Goal: Transaction & Acquisition: Purchase product/service

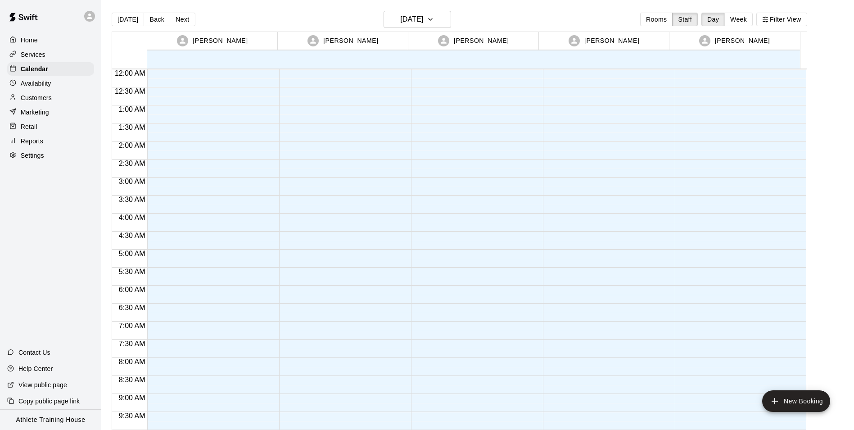
scroll to position [450, 0]
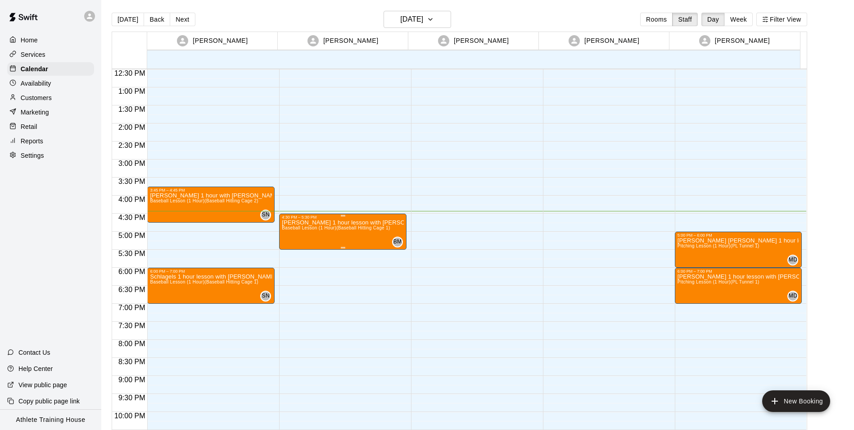
click at [291, 222] on p "[PERSON_NAME] 1 hour lesson with [PERSON_NAME]" at bounding box center [343, 222] width 122 height 0
click at [359, 300] on div at bounding box center [430, 215] width 861 height 430
click at [773, 399] on icon "add" at bounding box center [775, 400] width 11 height 11
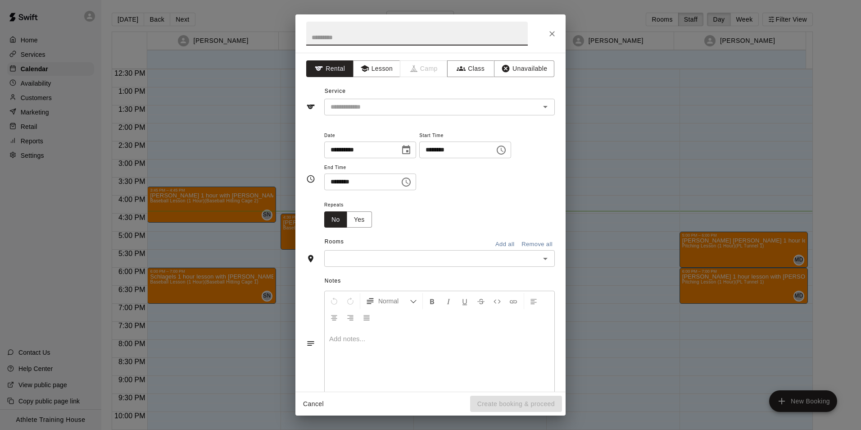
drag, startPoint x: 675, startPoint y: 150, endPoint x: 637, endPoint y: 122, distance: 47.0
click at [672, 149] on div "**********" at bounding box center [430, 215] width 861 height 430
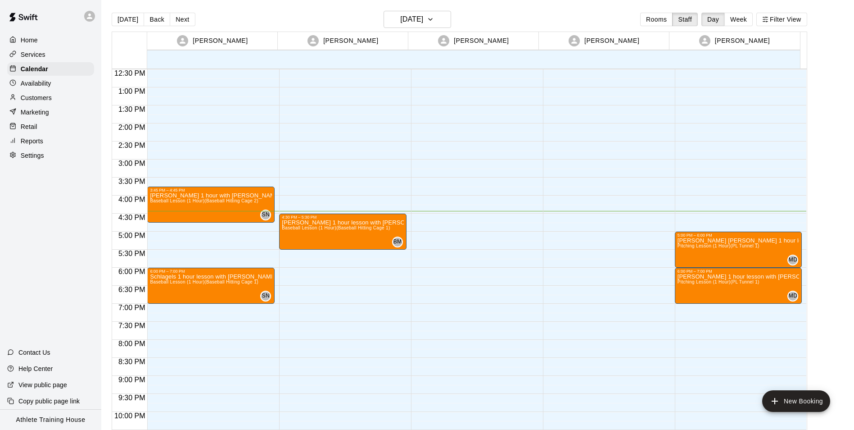
click at [23, 129] on p "Retail" at bounding box center [29, 126] width 17 height 9
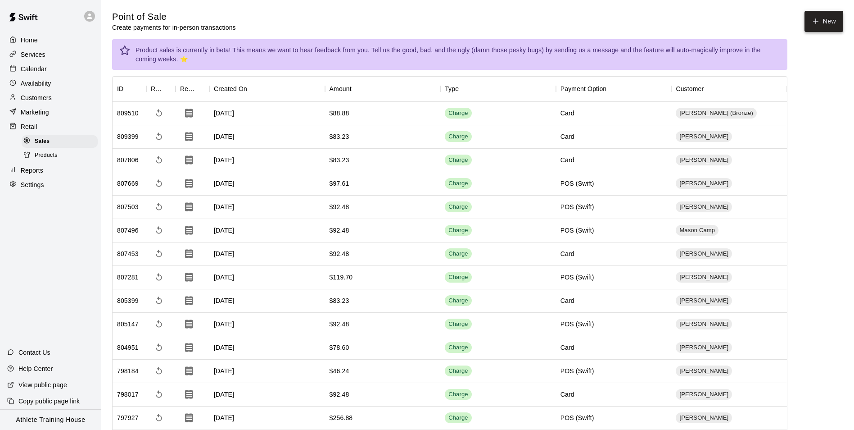
click at [812, 18] on icon "button" at bounding box center [816, 21] width 8 height 8
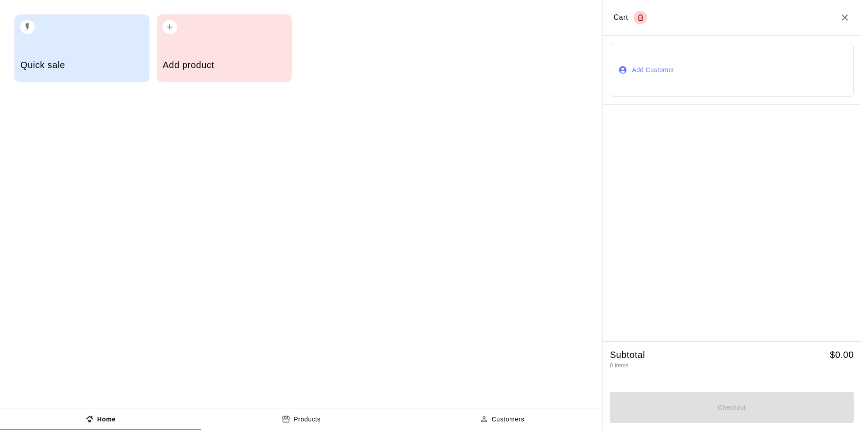
click at [659, 69] on button "Add Customer" at bounding box center [732, 70] width 244 height 54
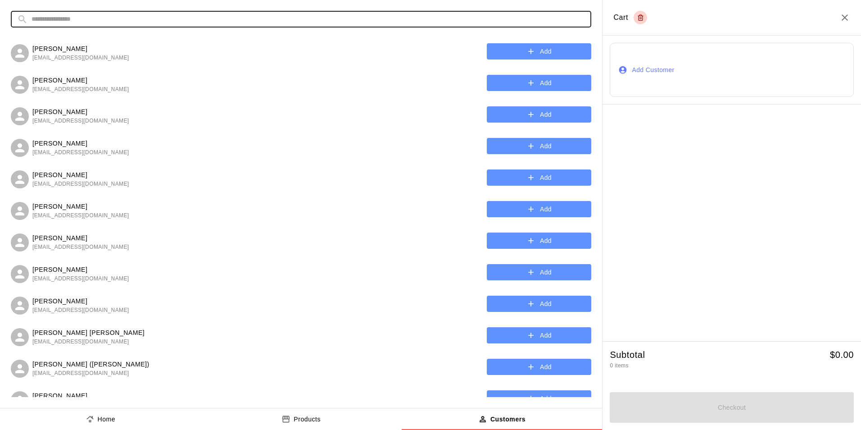
click at [221, 21] on input "text" at bounding box center [308, 19] width 553 height 17
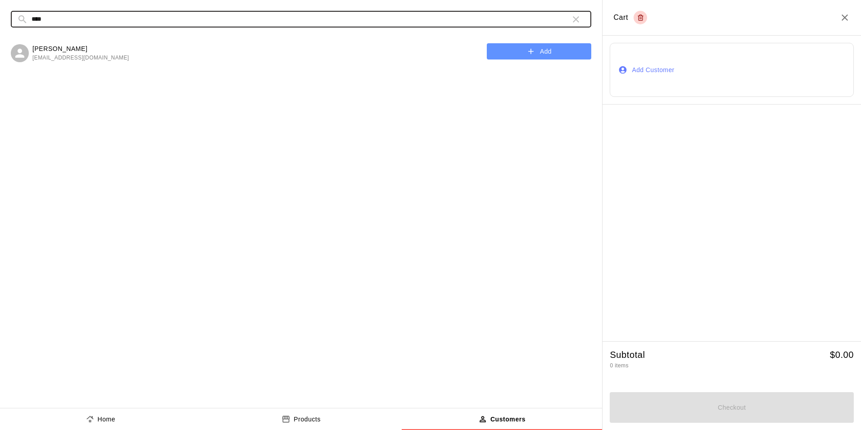
type input "****"
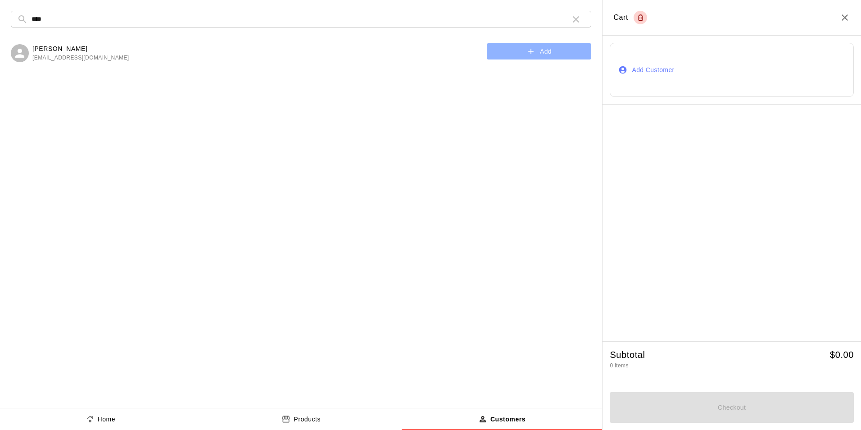
click at [527, 59] on button "Add" at bounding box center [539, 51] width 104 height 17
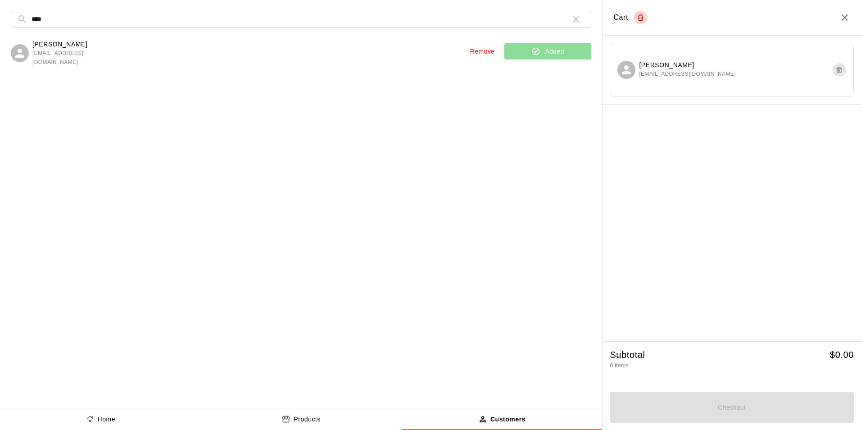
click at [108, 419] on p "Home" at bounding box center [107, 418] width 18 height 9
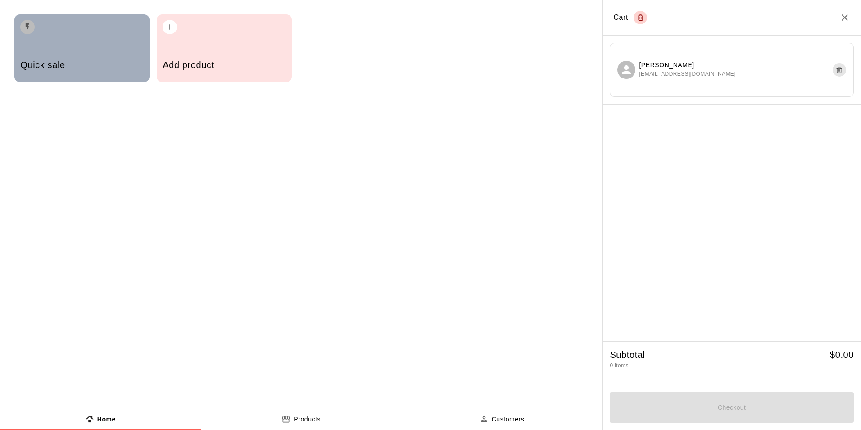
click at [97, 71] on h5 "Quick sale" at bounding box center [81, 65] width 123 height 12
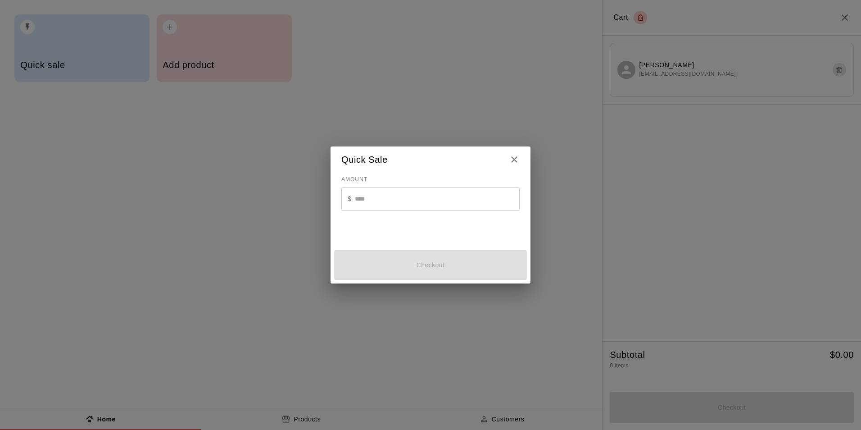
click at [441, 201] on input "text" at bounding box center [437, 199] width 165 height 24
type input "*"
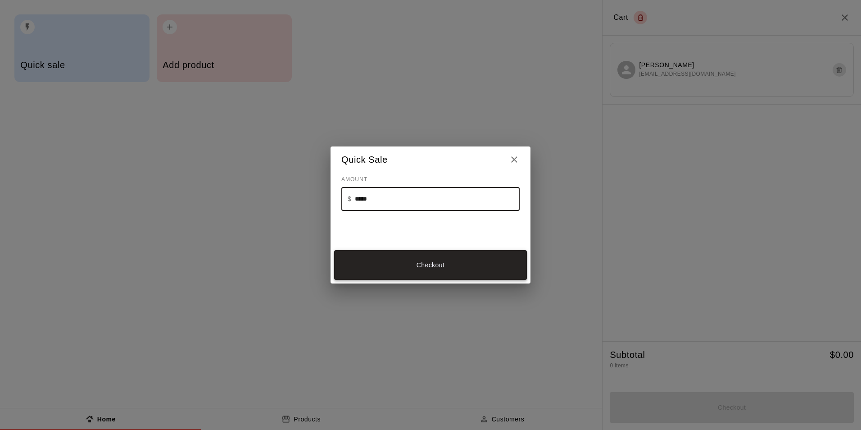
type input "*****"
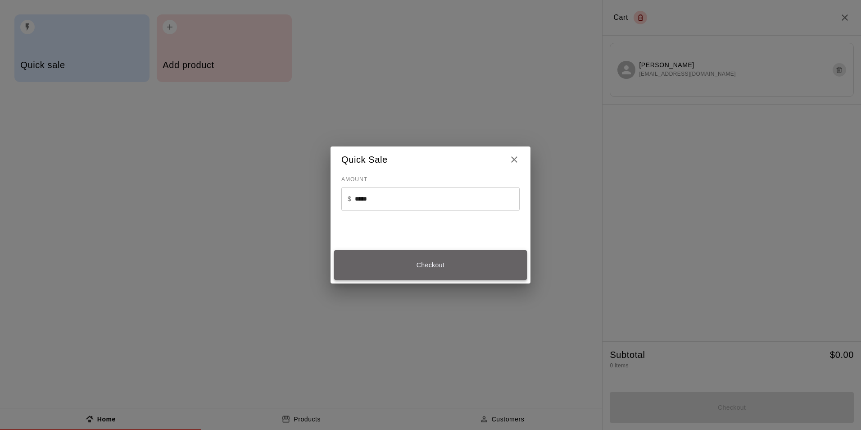
click at [437, 269] on button "Checkout" at bounding box center [430, 265] width 193 height 30
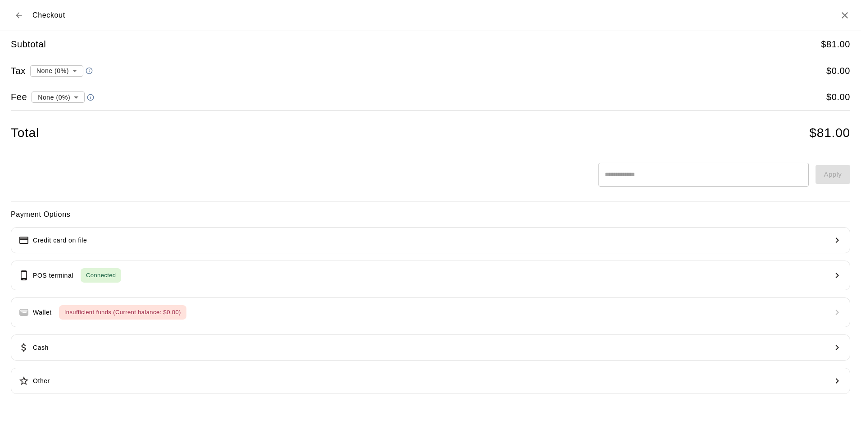
click at [78, 131] on li "convenience fee ( 2.75 % )" at bounding box center [56, 128] width 88 height 15
type input "**********"
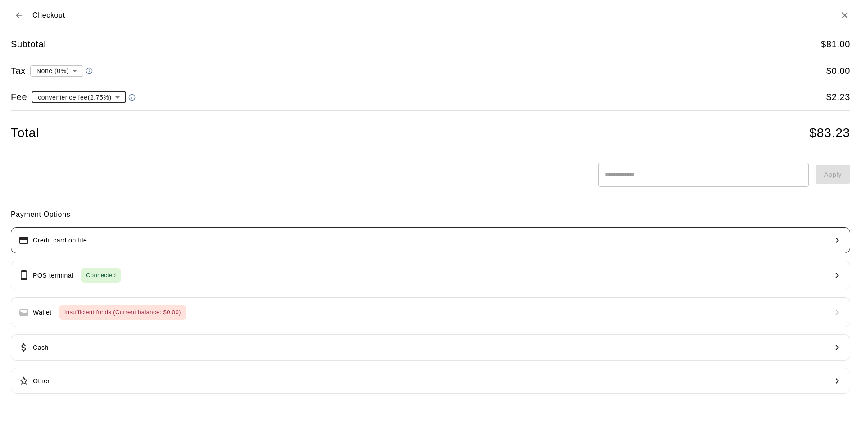
click at [321, 239] on button "Credit card on file" at bounding box center [430, 240] width 839 height 26
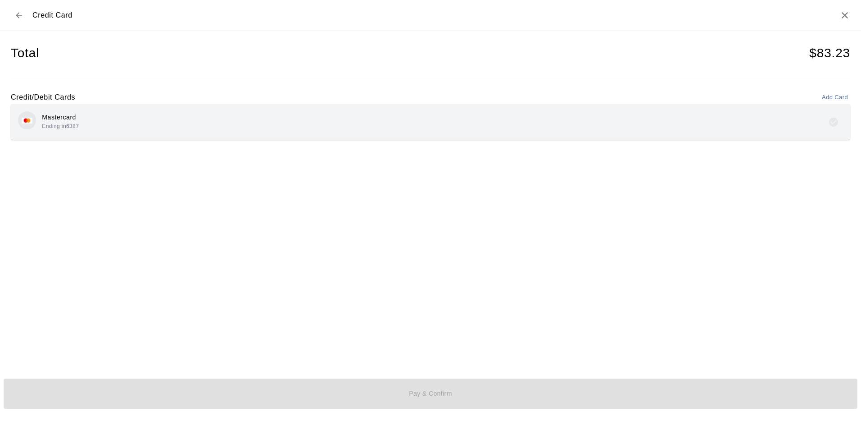
click at [385, 120] on div "Mastercard Ending in 6387" at bounding box center [430, 121] width 825 height 21
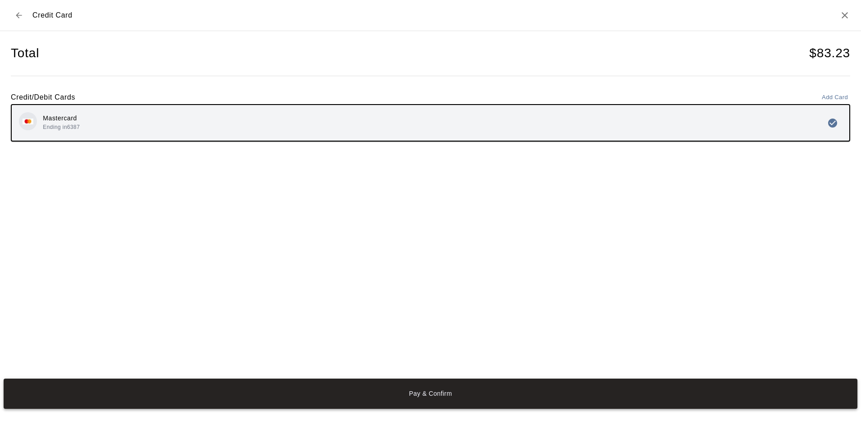
click at [432, 389] on button "Pay & Confirm" at bounding box center [431, 393] width 854 height 30
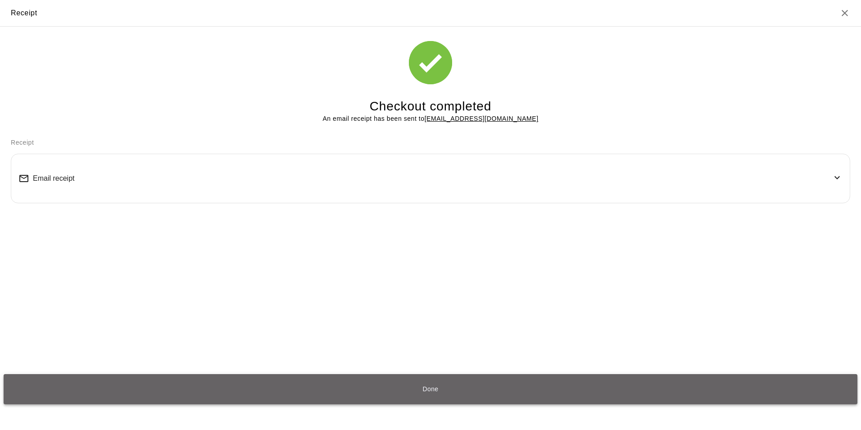
click at [436, 387] on button "Done" at bounding box center [431, 389] width 854 height 30
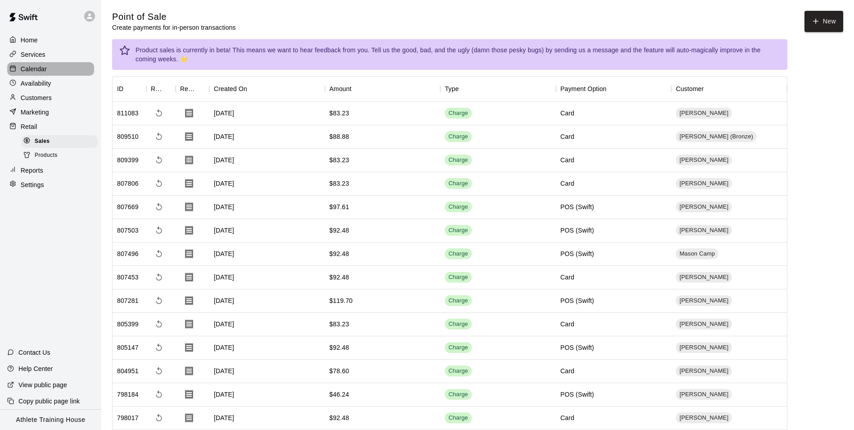
click at [32, 70] on p "Calendar" at bounding box center [34, 68] width 26 height 9
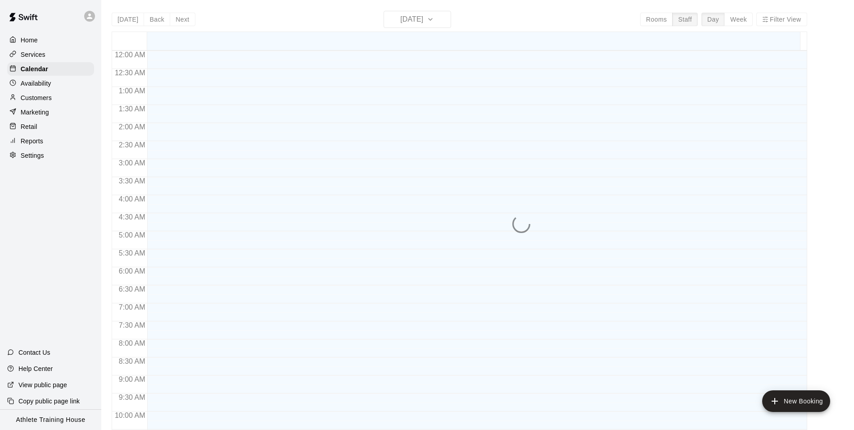
scroll to position [476, 0]
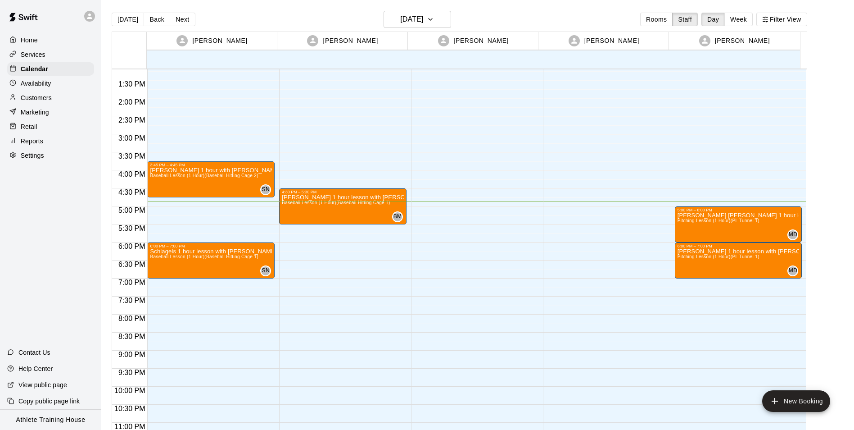
click at [57, 100] on div "Customers" at bounding box center [50, 98] width 87 height 14
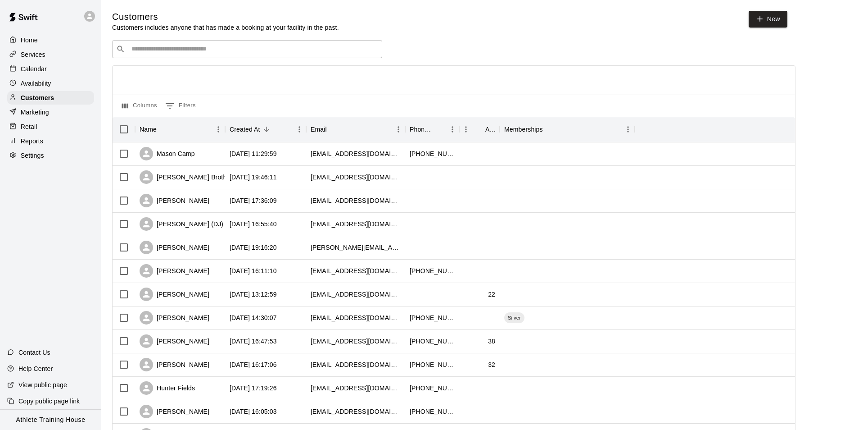
click at [59, 130] on div "Retail" at bounding box center [50, 127] width 87 height 14
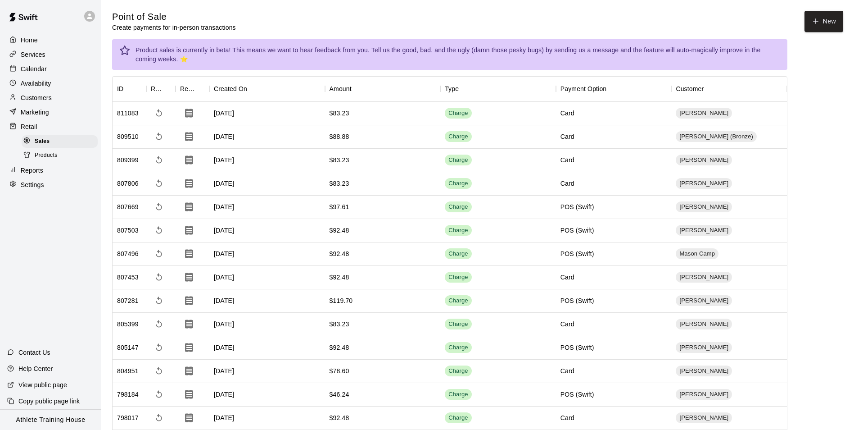
click at [48, 65] on div "Calendar" at bounding box center [50, 69] width 87 height 14
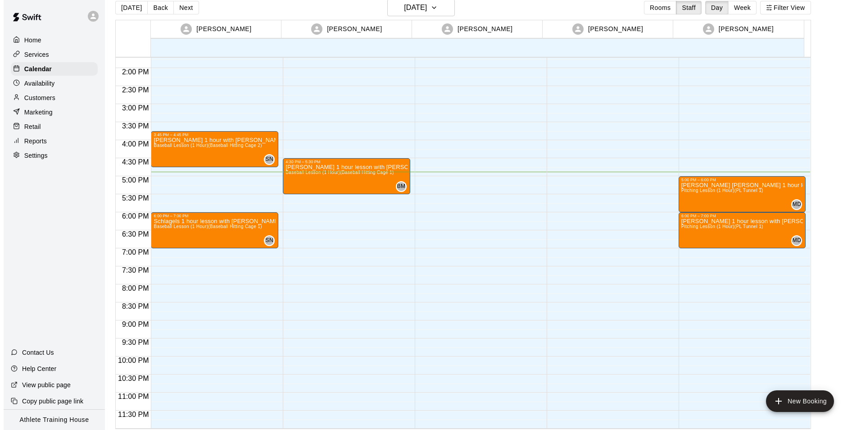
scroll to position [14, 0]
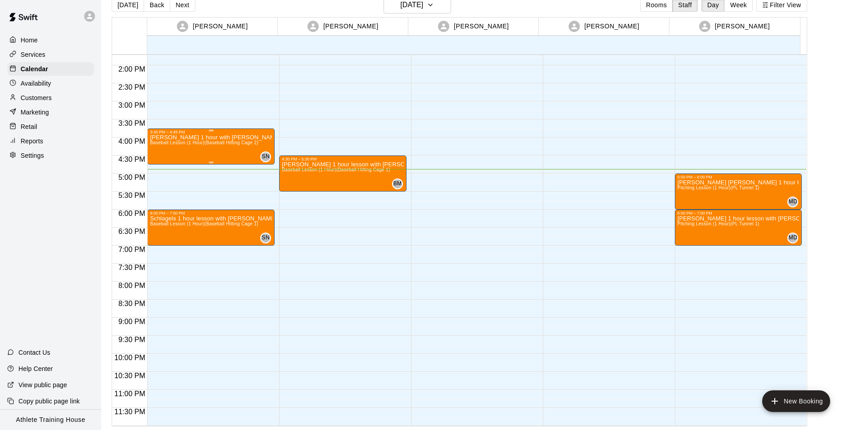
click at [240, 151] on div "[PERSON_NAME] 1 hour with [PERSON_NAME] Baseball Lesson (1 Hour) (Baseball Hitt…" at bounding box center [211, 349] width 122 height 430
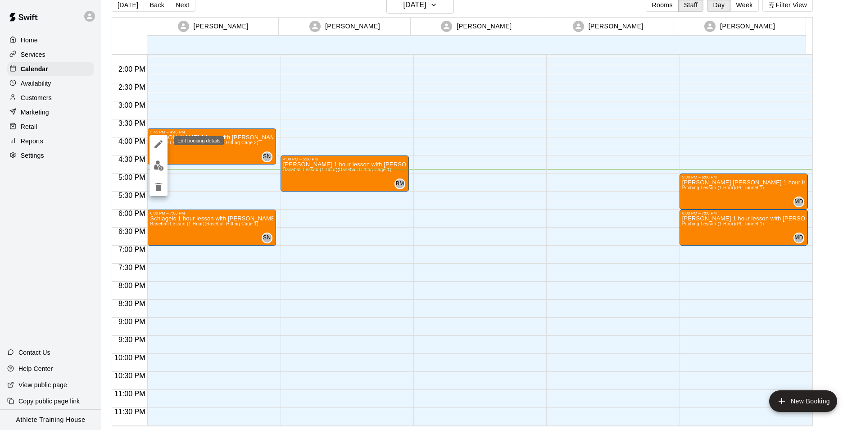
click at [162, 140] on icon "edit" at bounding box center [158, 144] width 8 height 8
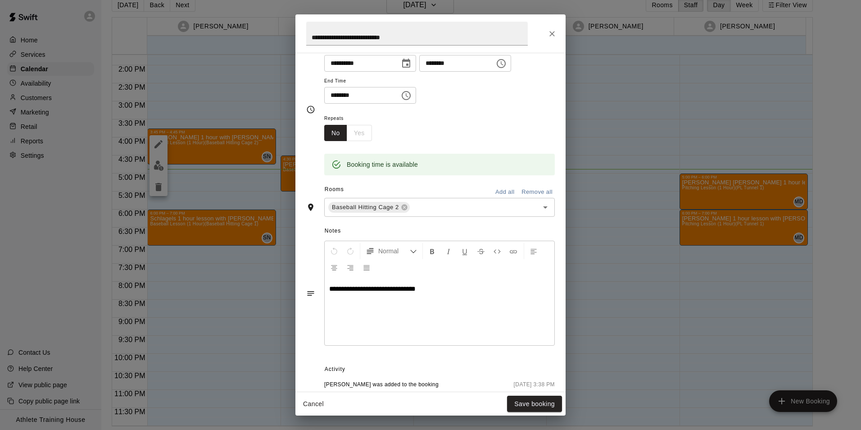
scroll to position [90, 0]
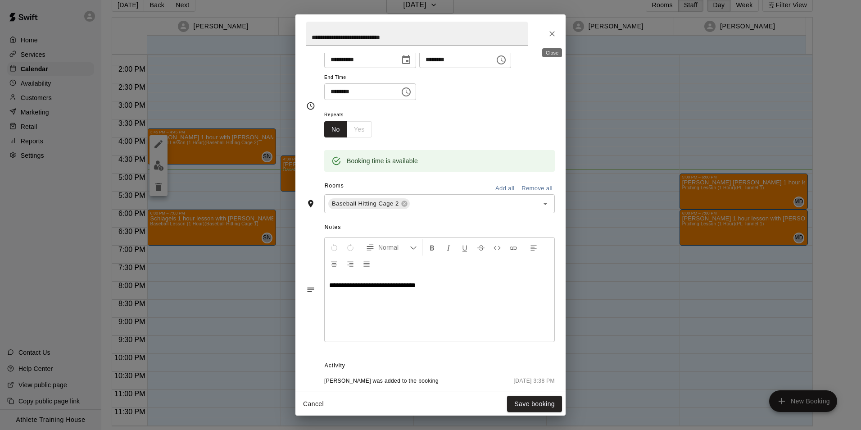
click at [548, 36] on icon "Close" at bounding box center [552, 33] width 9 height 9
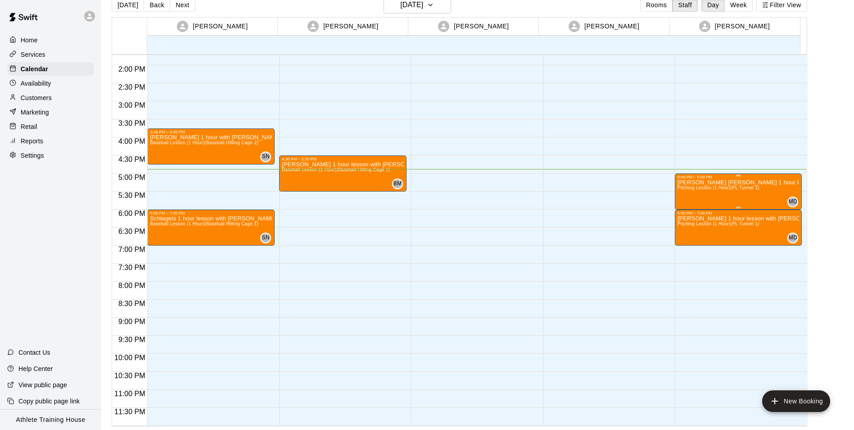
click at [700, 176] on div at bounding box center [739, 175] width 122 height 1
click at [686, 180] on icon "edit" at bounding box center [685, 183] width 11 height 11
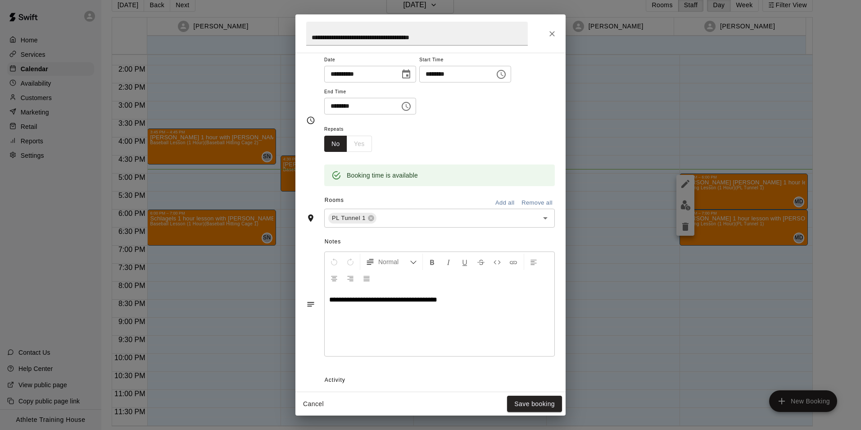
scroll to position [0, 0]
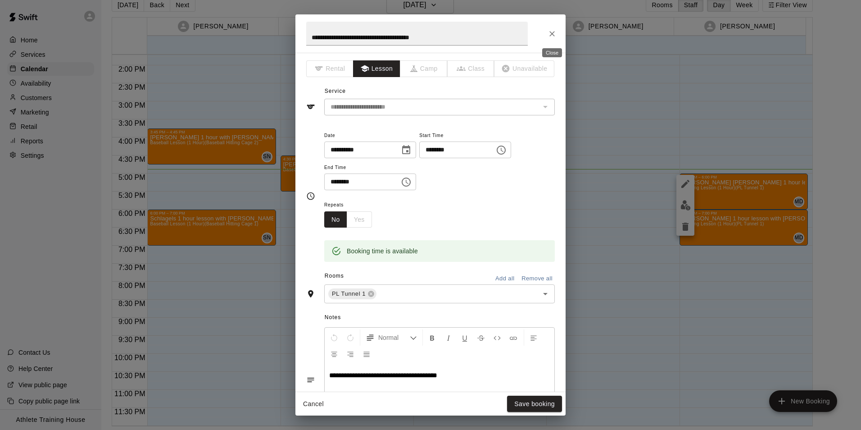
click at [553, 35] on icon "Close" at bounding box center [551, 33] width 5 height 5
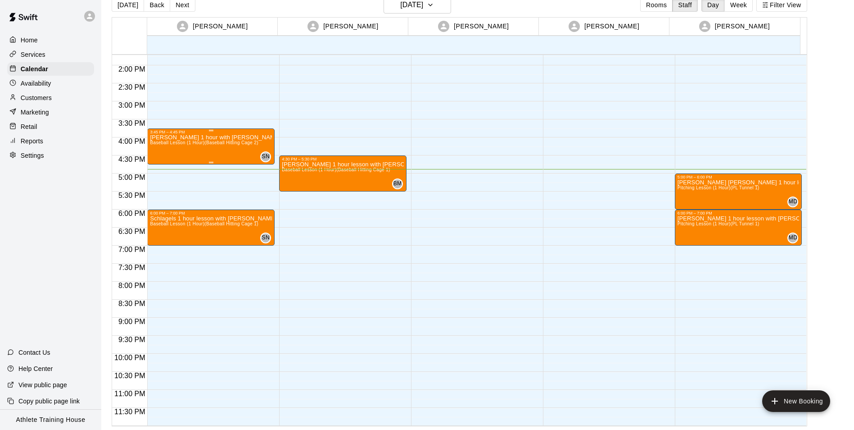
click at [214, 137] on p "[PERSON_NAME] 1 hour with [PERSON_NAME]" at bounding box center [211, 137] width 122 height 0
click at [241, 204] on div at bounding box center [430, 215] width 861 height 430
click at [235, 218] on p "Schlagels 1 hour lesson with [PERSON_NAME]" at bounding box center [211, 218] width 122 height 0
click at [156, 225] on icon "edit" at bounding box center [158, 228] width 11 height 11
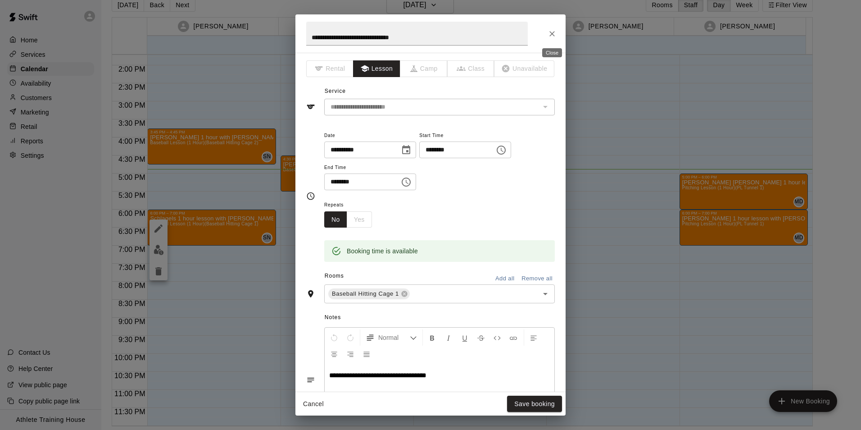
click at [547, 32] on button "Close" at bounding box center [552, 34] width 16 height 16
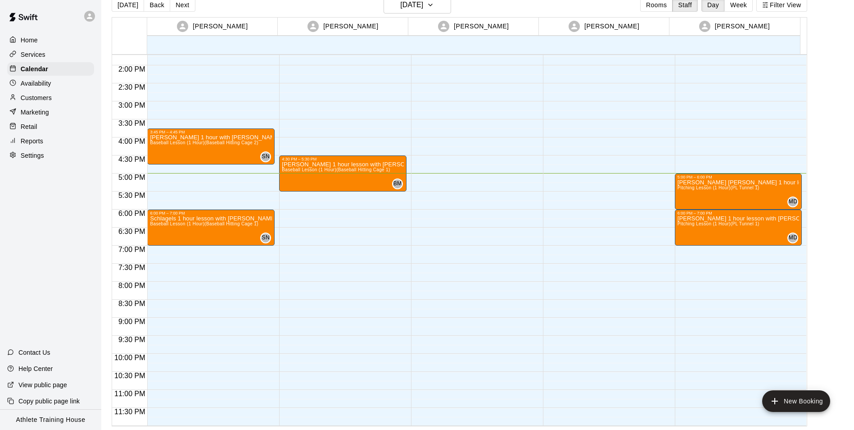
click at [34, 131] on p "Retail" at bounding box center [29, 126] width 17 height 9
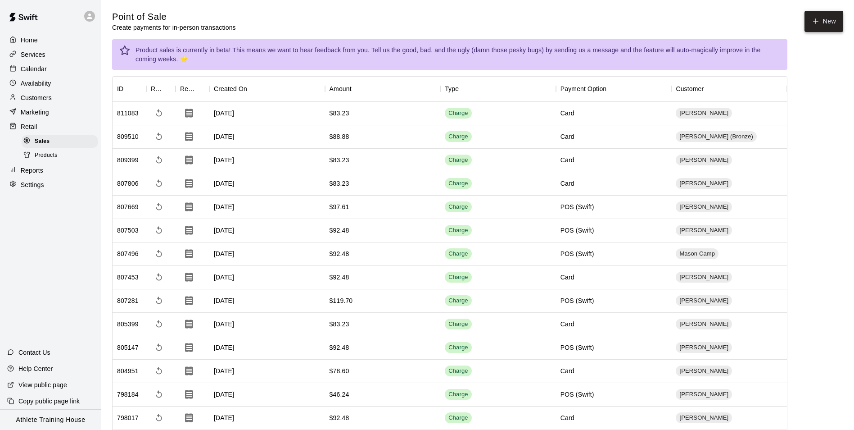
click at [812, 18] on icon "button" at bounding box center [816, 21] width 8 height 8
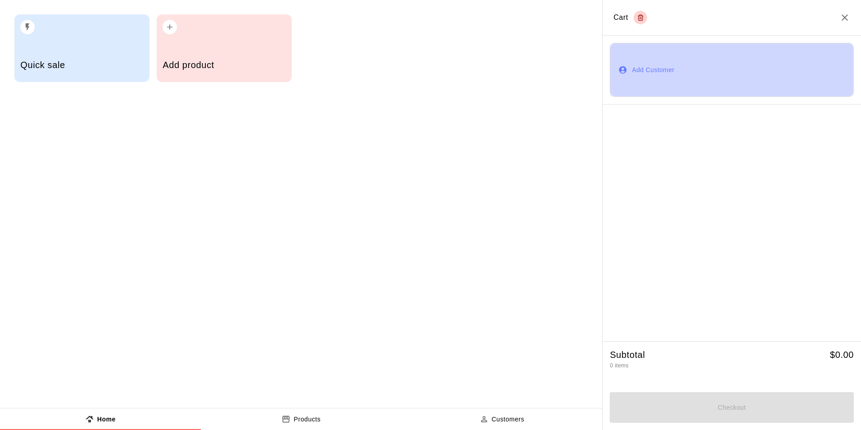
click at [678, 70] on button "Add Customer" at bounding box center [732, 70] width 244 height 54
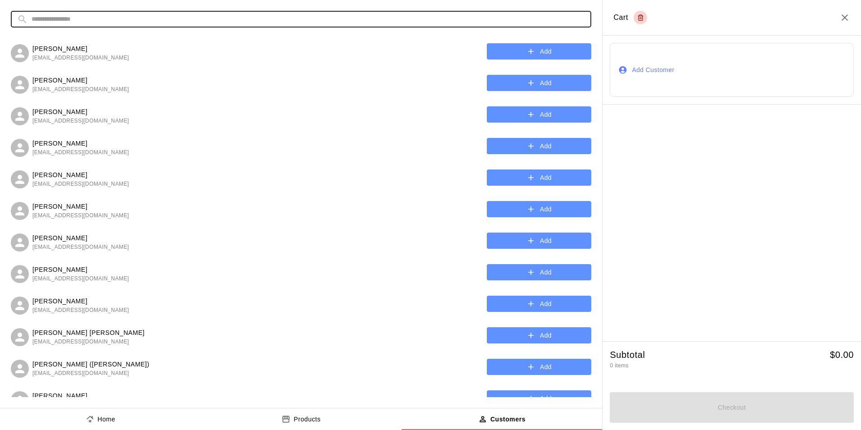
click at [227, 20] on input "text" at bounding box center [308, 19] width 553 height 17
click at [217, 15] on input "text" at bounding box center [308, 19] width 553 height 17
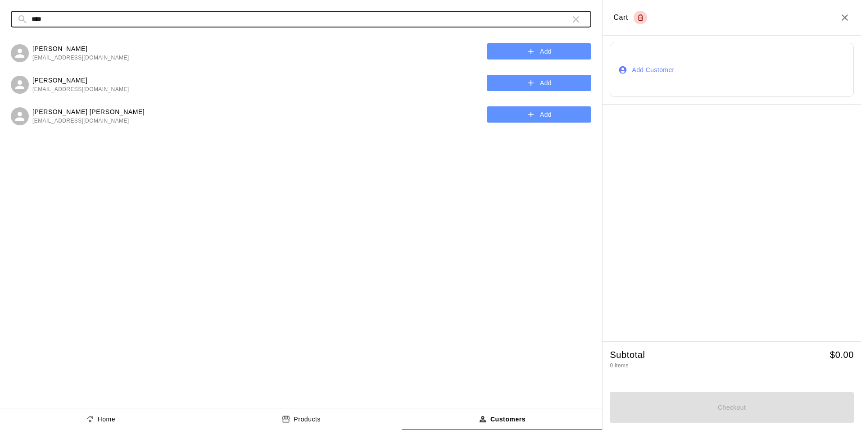
type input "****"
click at [497, 112] on button "Add" at bounding box center [539, 114] width 104 height 17
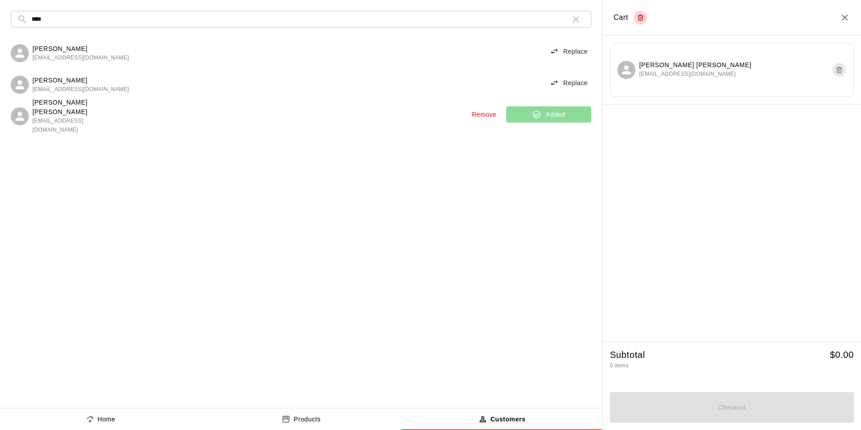
click at [576, 18] on icon "button" at bounding box center [576, 19] width 11 height 11
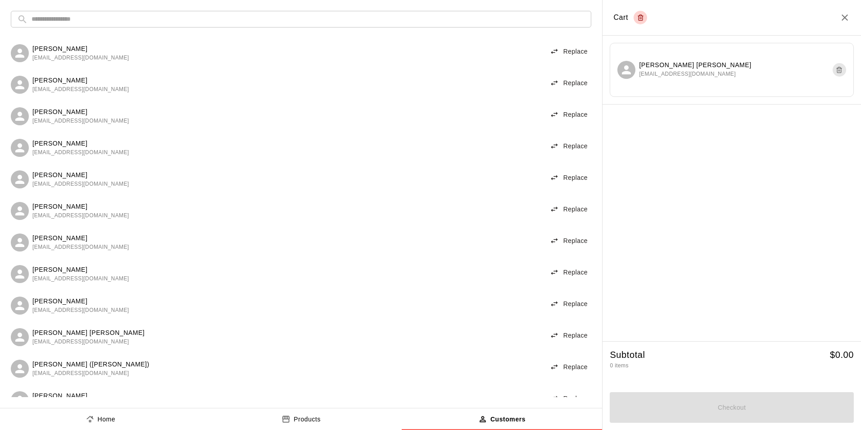
click at [314, 16] on input "text" at bounding box center [308, 19] width 553 height 17
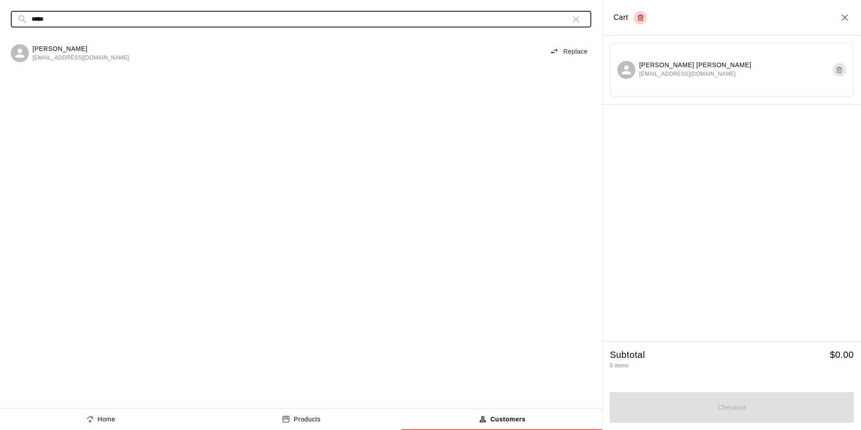
type input "*****"
click at [577, 49] on button "Replace" at bounding box center [568, 51] width 45 height 17
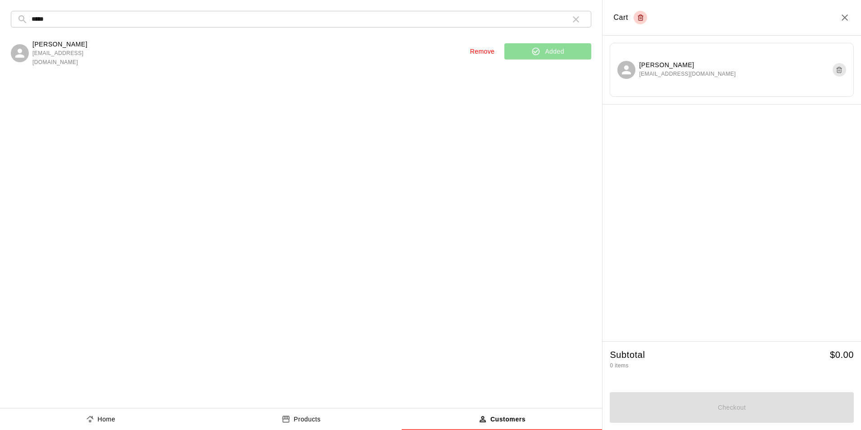
click at [107, 419] on p "Home" at bounding box center [107, 418] width 18 height 9
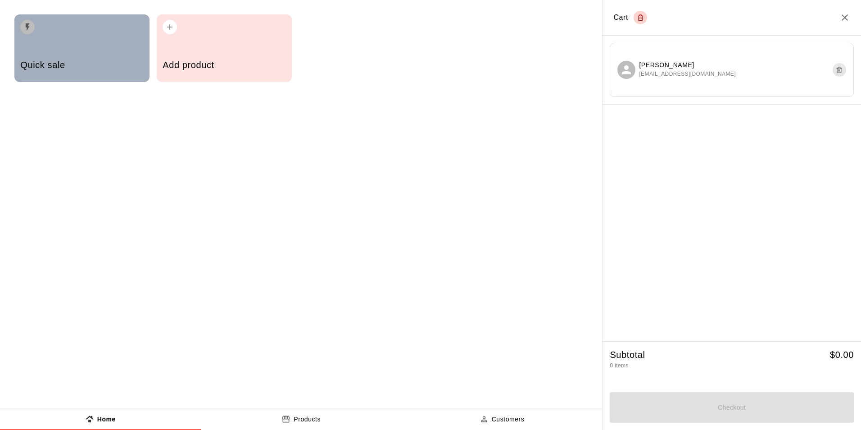
click at [135, 63] on h5 "Quick sale" at bounding box center [81, 65] width 123 height 12
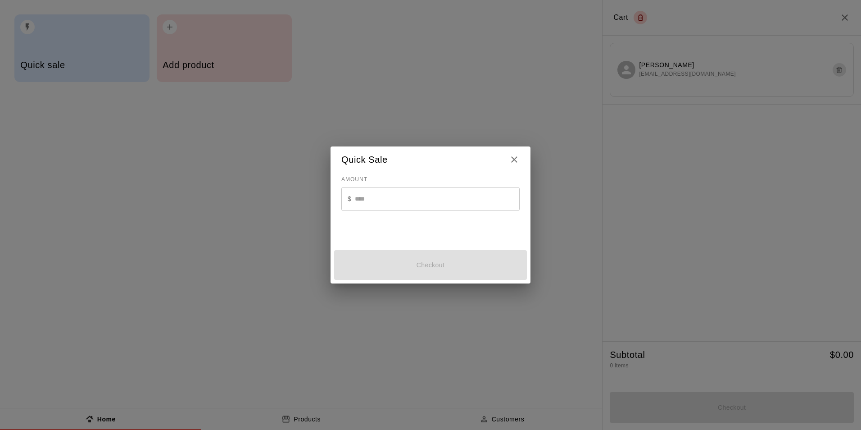
click at [411, 194] on input "text" at bounding box center [437, 199] width 165 height 24
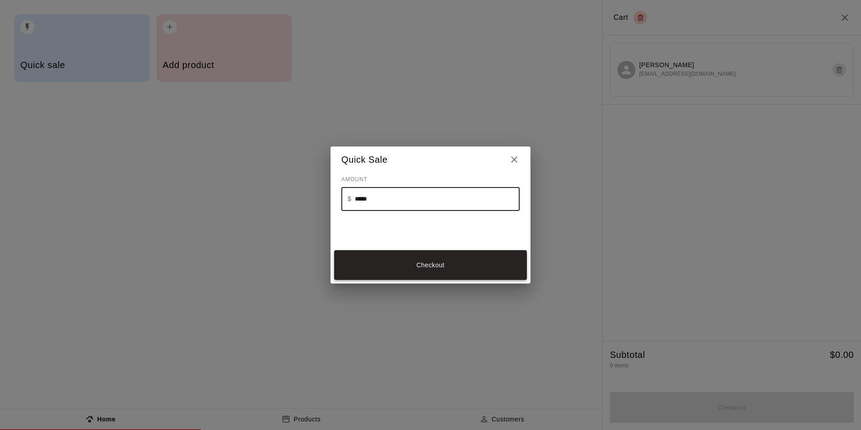
type input "*****"
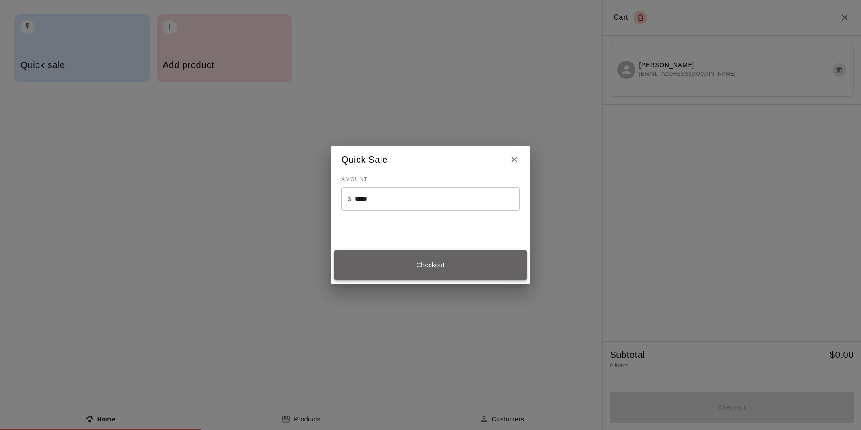
click at [430, 257] on button "Checkout" at bounding box center [430, 265] width 193 height 30
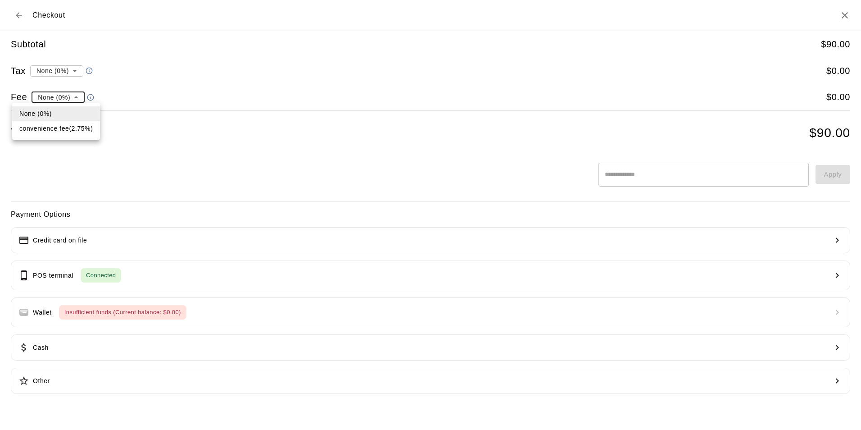
click at [74, 131] on li "convenience fee ( 2.75 % )" at bounding box center [56, 128] width 88 height 15
type input "**********"
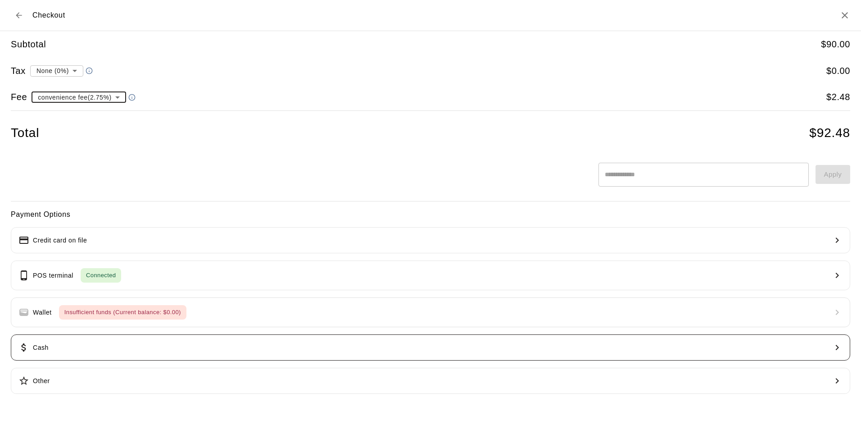
click at [153, 343] on button "Cash" at bounding box center [430, 347] width 839 height 26
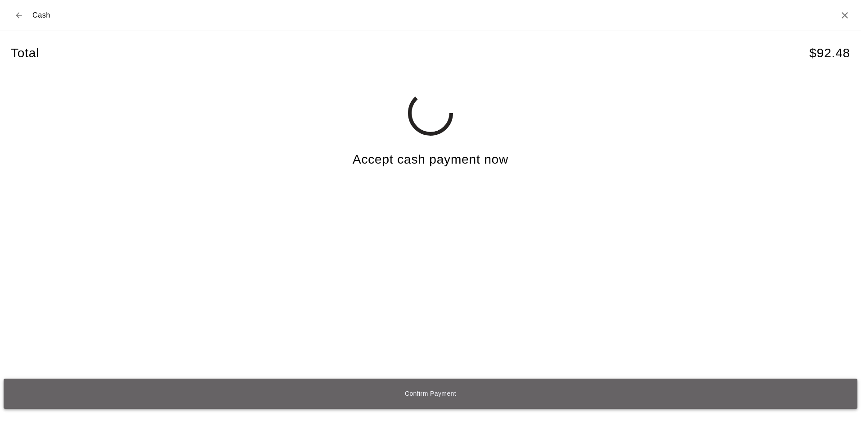
click at [452, 394] on button "Confirm Payment" at bounding box center [431, 393] width 854 height 30
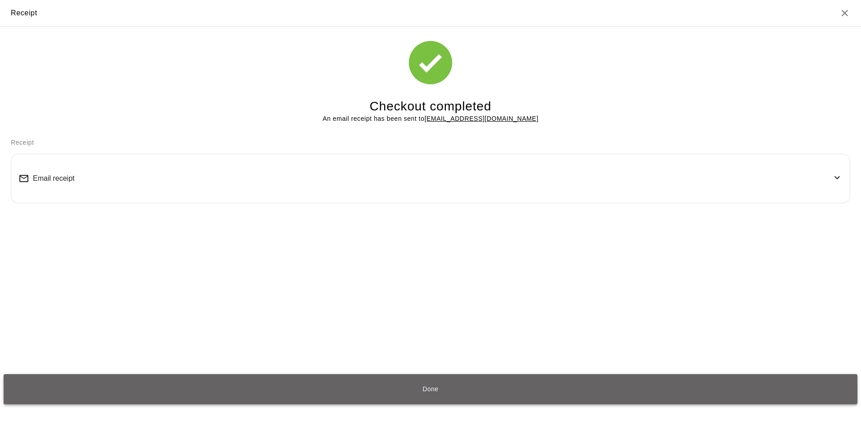
click at [428, 391] on button "Done" at bounding box center [431, 389] width 854 height 30
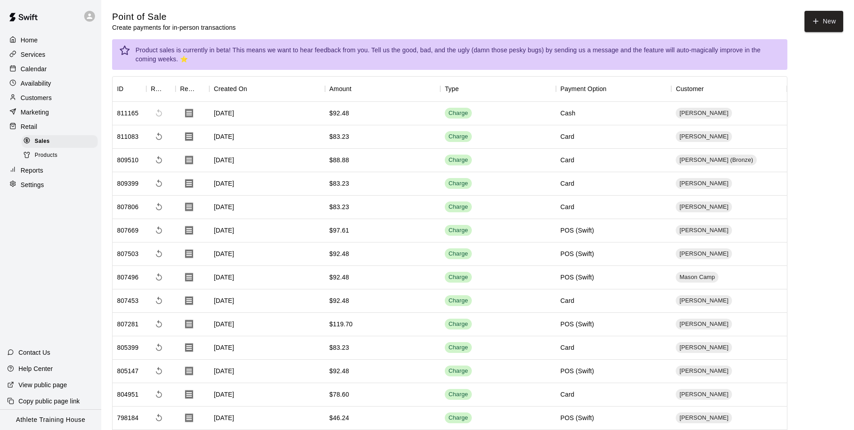
click at [35, 72] on p "Calendar" at bounding box center [34, 68] width 26 height 9
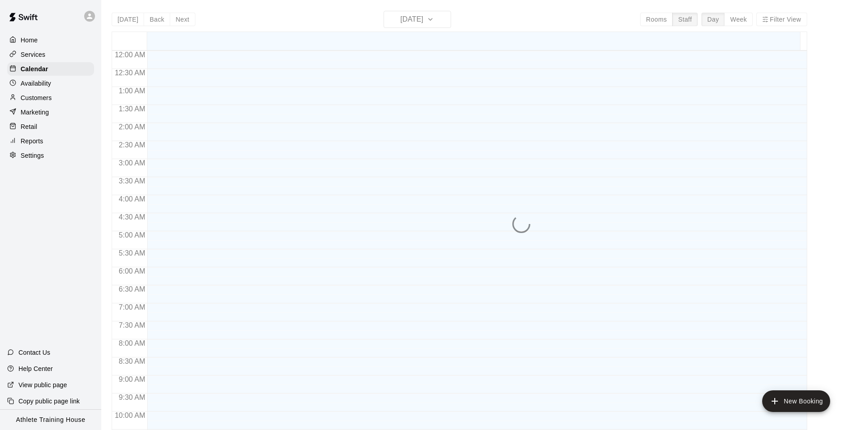
scroll to position [476, 0]
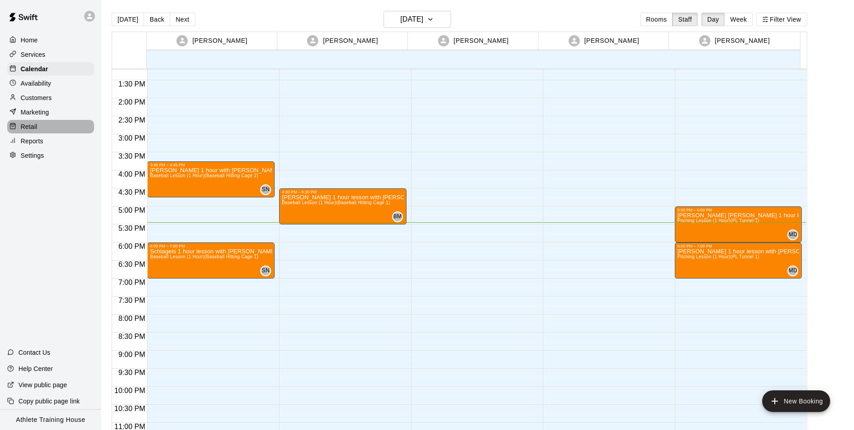
click at [40, 132] on div "Retail" at bounding box center [50, 127] width 87 height 14
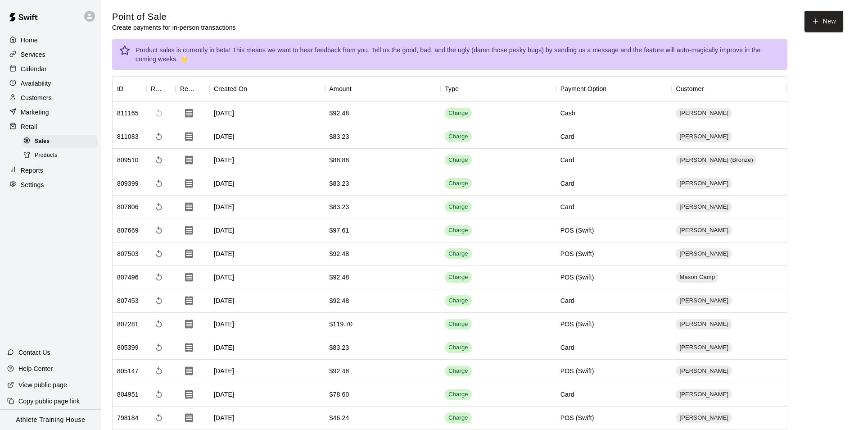
click at [40, 71] on p "Calendar" at bounding box center [34, 68] width 26 height 9
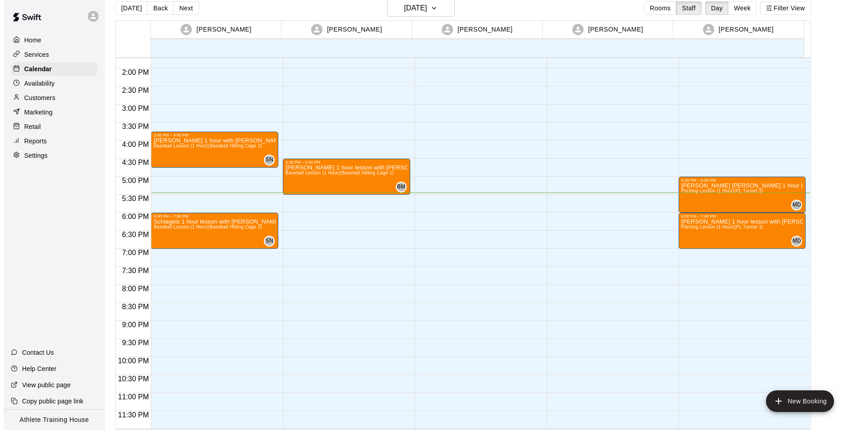
scroll to position [14, 0]
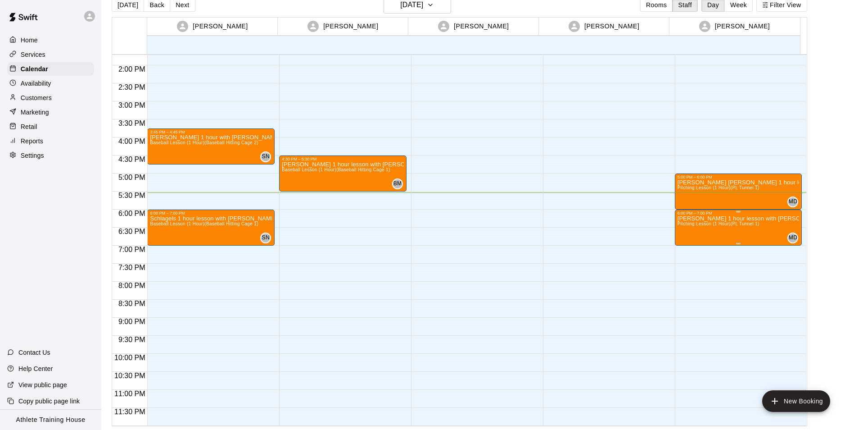
click at [704, 218] on p "[PERSON_NAME] 1 hour lesson with [PERSON_NAME]" at bounding box center [739, 218] width 122 height 0
click at [681, 227] on icon "edit" at bounding box center [685, 228] width 11 height 11
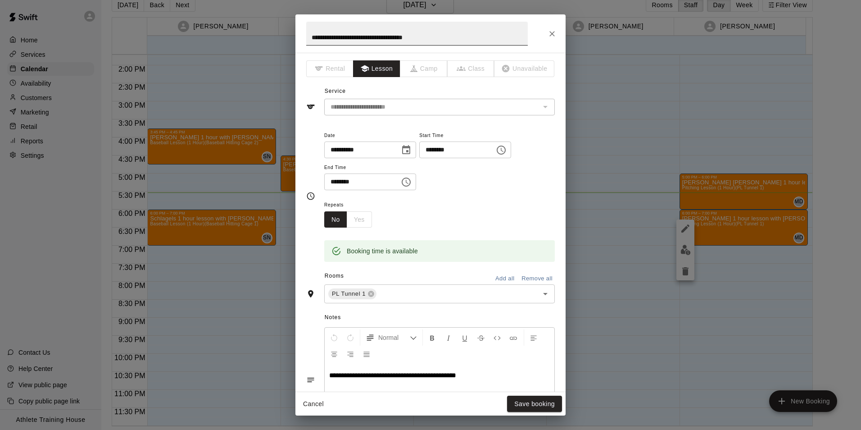
click at [342, 36] on input "**********" at bounding box center [417, 34] width 222 height 24
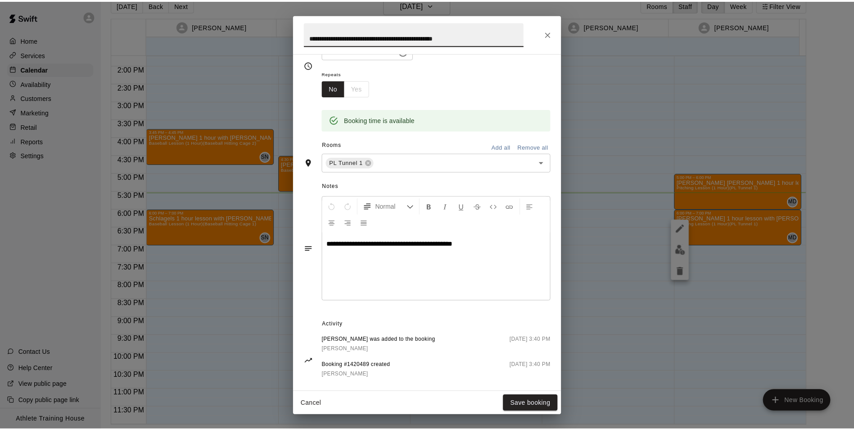
scroll to position [135, 0]
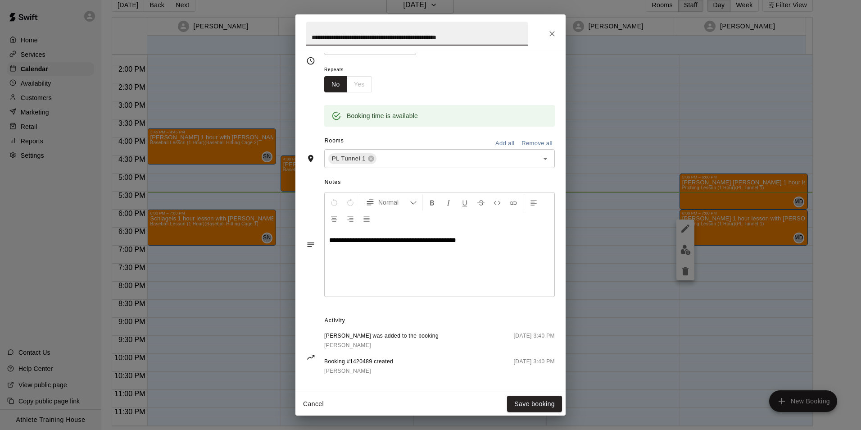
type input "**********"
click at [479, 241] on p "**********" at bounding box center [439, 240] width 221 height 9
click at [529, 402] on button "Save booking" at bounding box center [534, 403] width 55 height 17
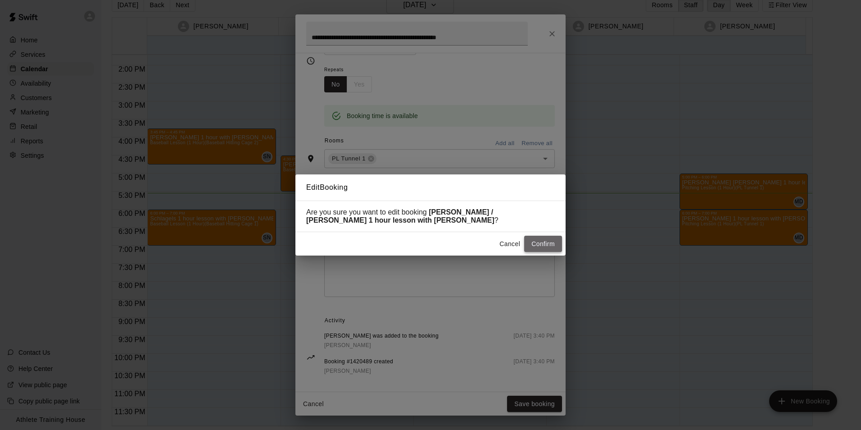
click at [539, 243] on button "Confirm" at bounding box center [543, 244] width 38 height 17
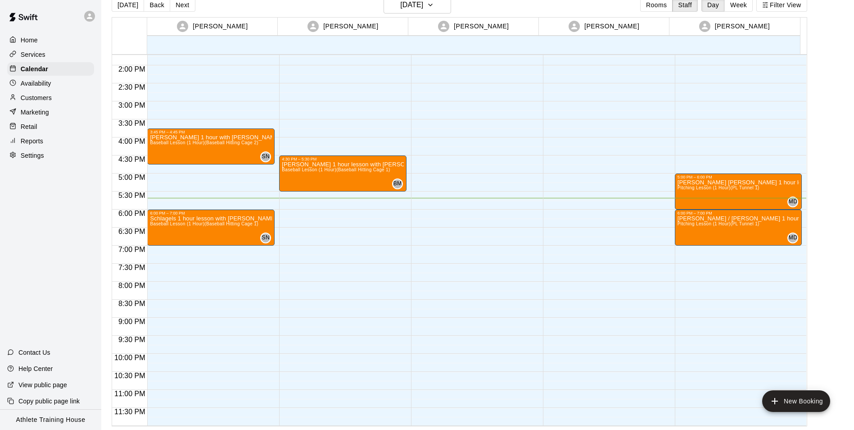
click at [34, 127] on p "Retail" at bounding box center [29, 126] width 17 height 9
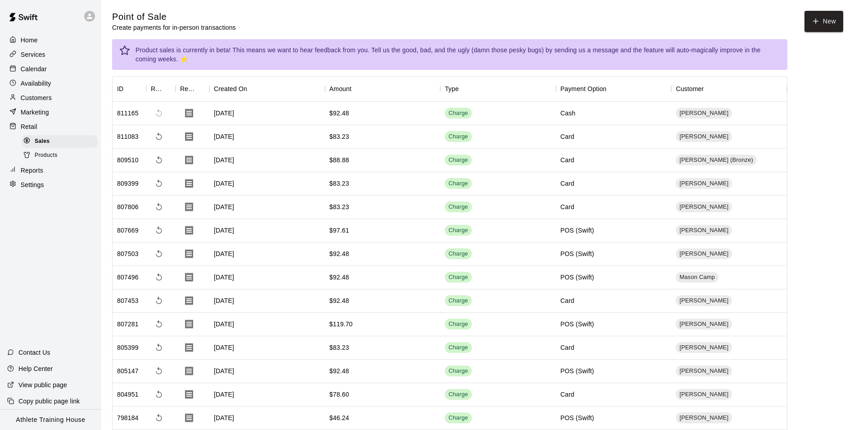
click at [24, 71] on p "Calendar" at bounding box center [34, 68] width 26 height 9
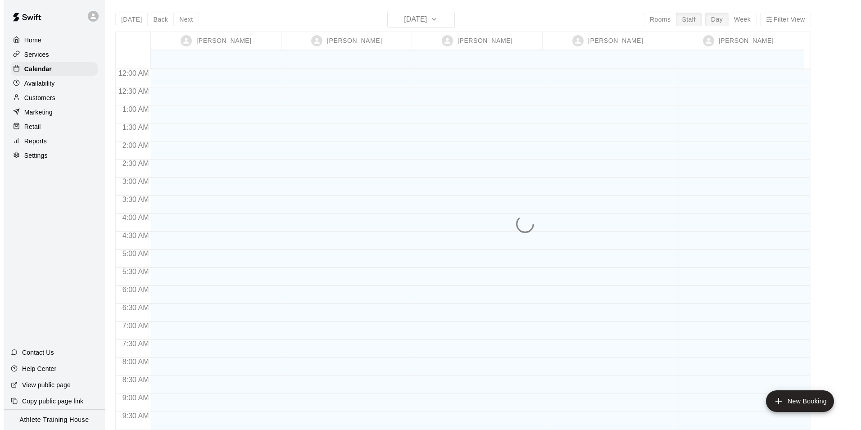
scroll to position [494, 0]
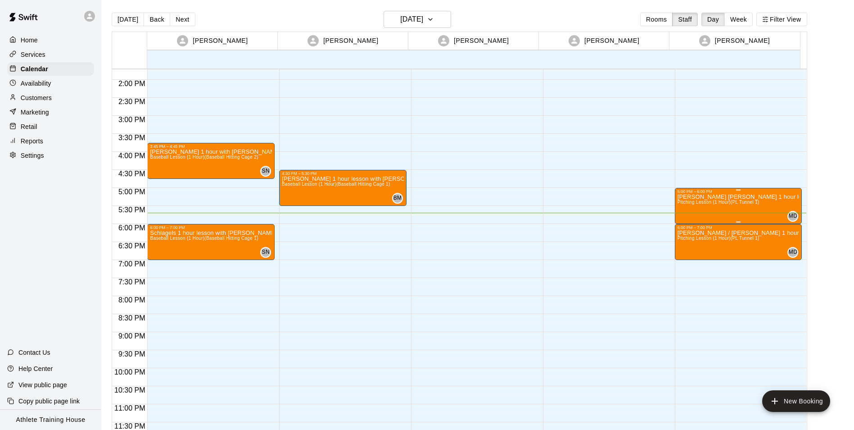
click at [711, 190] on div at bounding box center [739, 189] width 122 height 1
click at [687, 197] on icon "edit" at bounding box center [685, 198] width 8 height 8
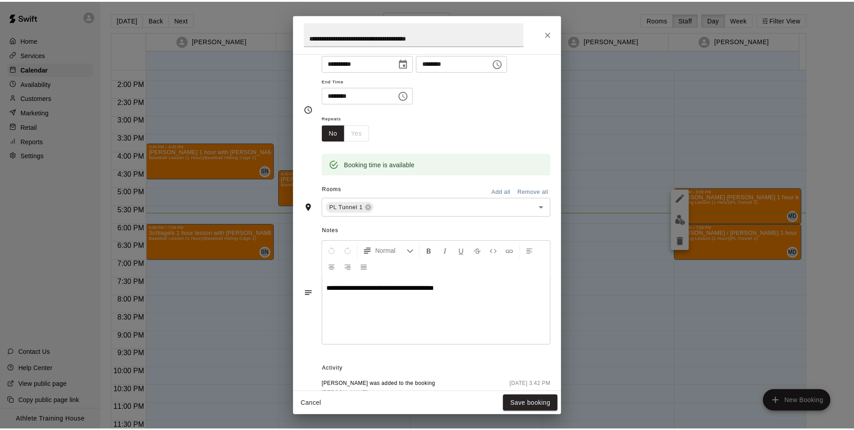
scroll to position [90, 0]
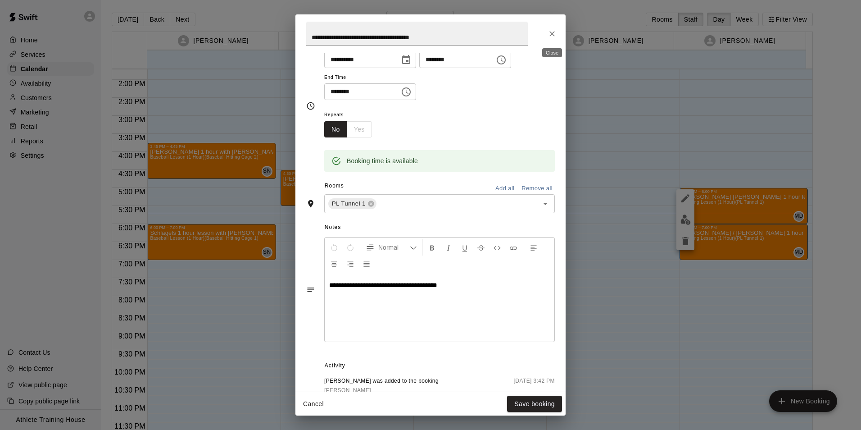
click at [548, 36] on icon "Close" at bounding box center [552, 33] width 9 height 9
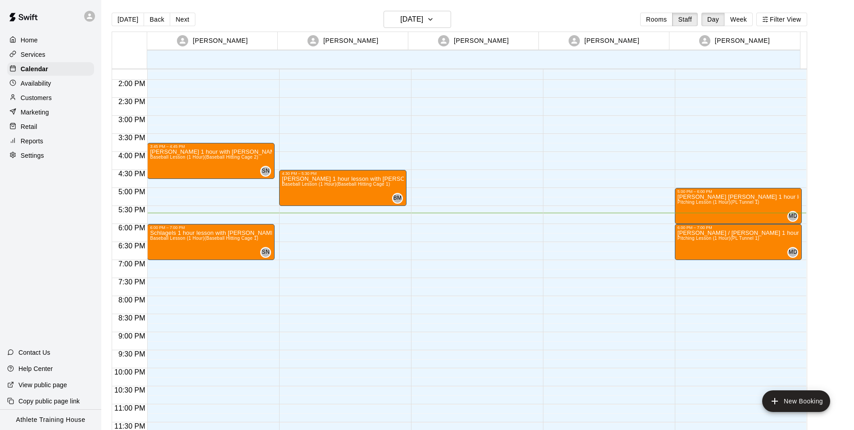
click at [61, 133] on div "Retail" at bounding box center [50, 127] width 87 height 14
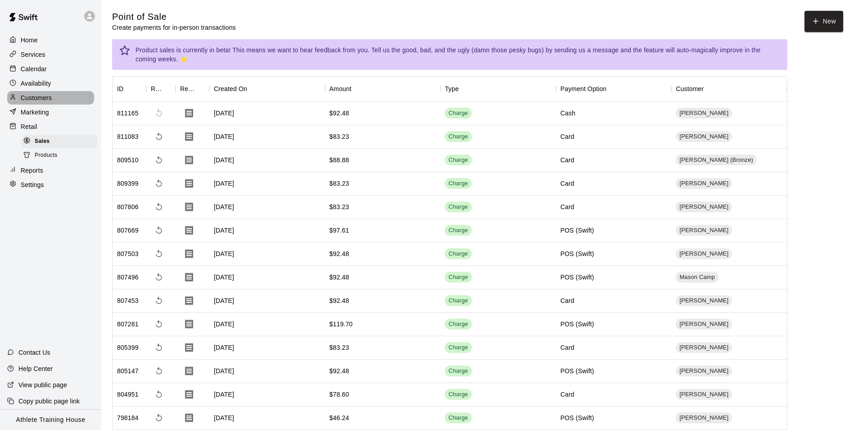
click at [33, 101] on p "Customers" at bounding box center [36, 97] width 31 height 9
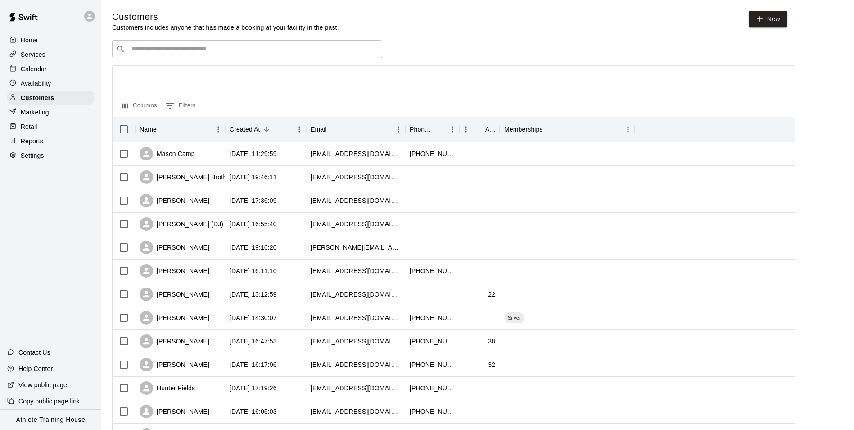
click at [256, 57] on div "​ ​" at bounding box center [247, 49] width 270 height 18
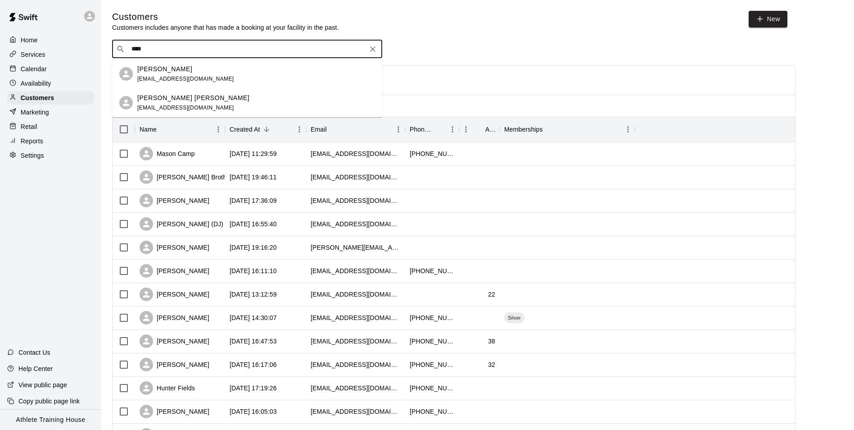
type input "*****"
click at [201, 100] on div "[PERSON_NAME] [PERSON_NAME]" at bounding box center [193, 97] width 112 height 9
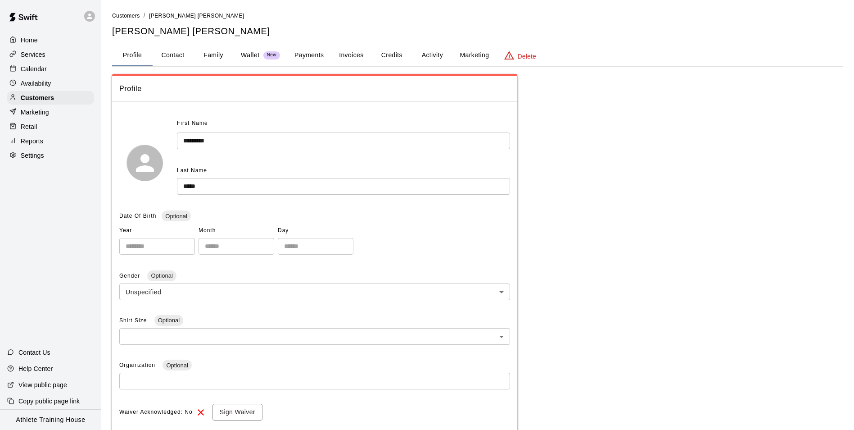
click at [36, 70] on p "Calendar" at bounding box center [34, 68] width 26 height 9
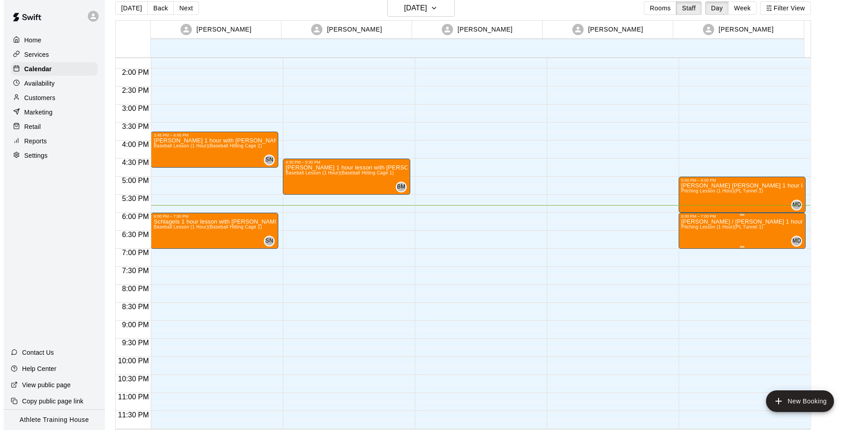
scroll to position [14, 0]
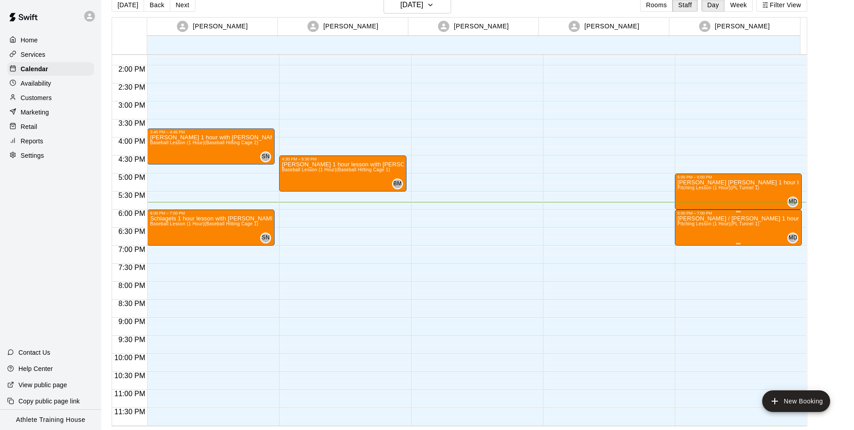
click at [707, 226] on span "Pitching Lesson (1 Hour) (PL Tunnel 1)" at bounding box center [719, 223] width 82 height 5
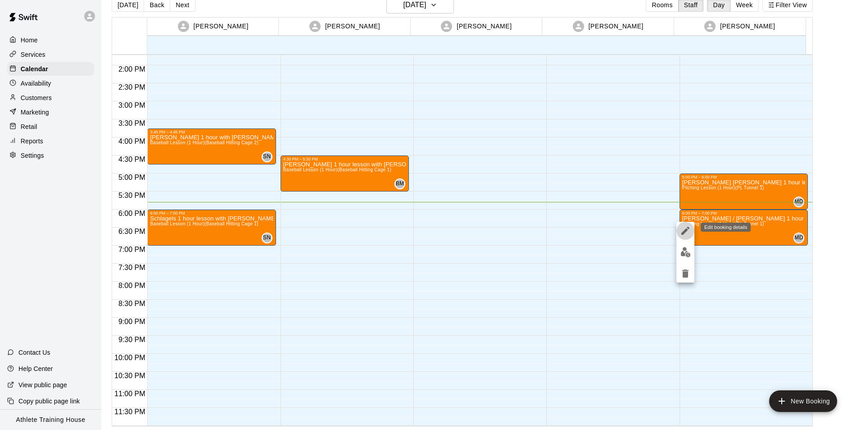
click at [693, 226] on button "edit" at bounding box center [685, 231] width 18 height 18
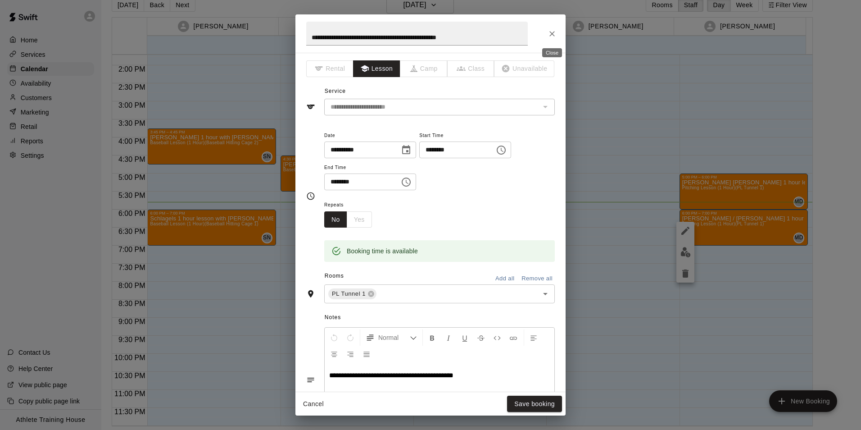
click at [548, 37] on icon "Close" at bounding box center [552, 33] width 9 height 9
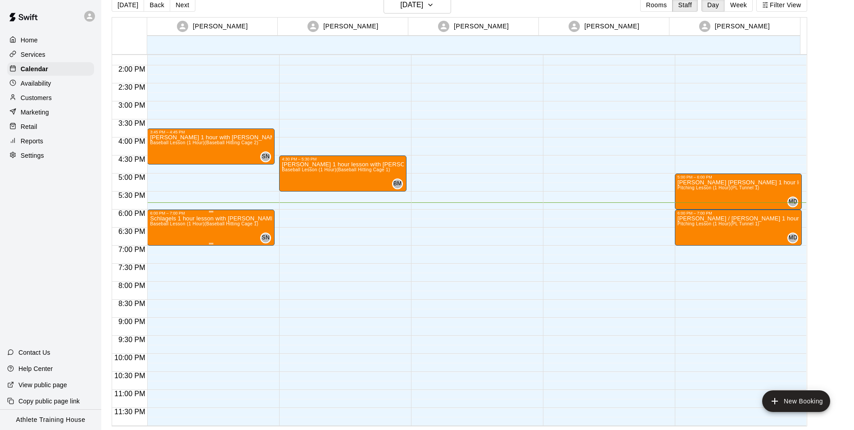
click at [184, 231] on div "Schlagels 1 hour lesson with [PERSON_NAME] Baseball Lesson (1 Hour) (Baseball H…" at bounding box center [211, 430] width 122 height 430
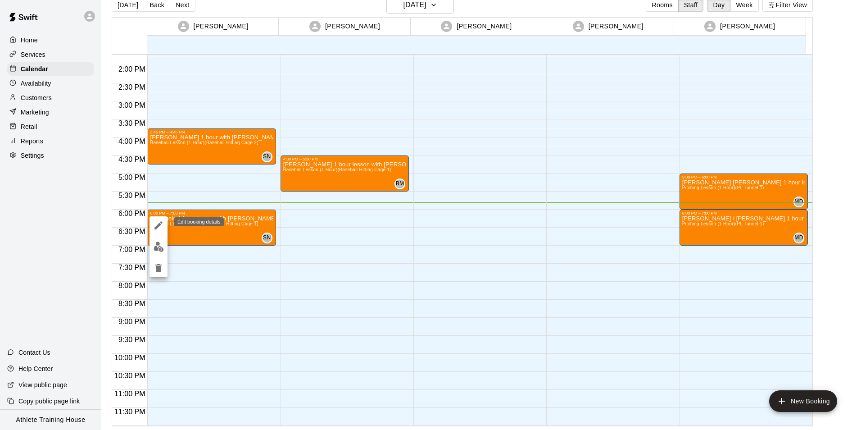
click at [160, 224] on icon "edit" at bounding box center [158, 225] width 8 height 8
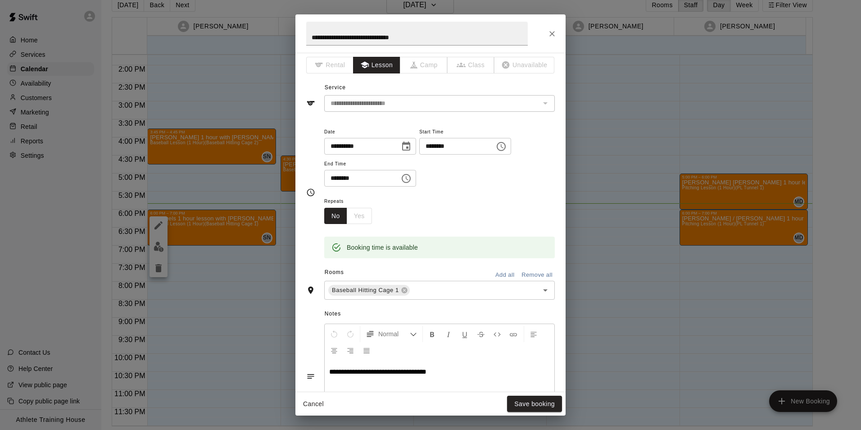
scroll to position [0, 0]
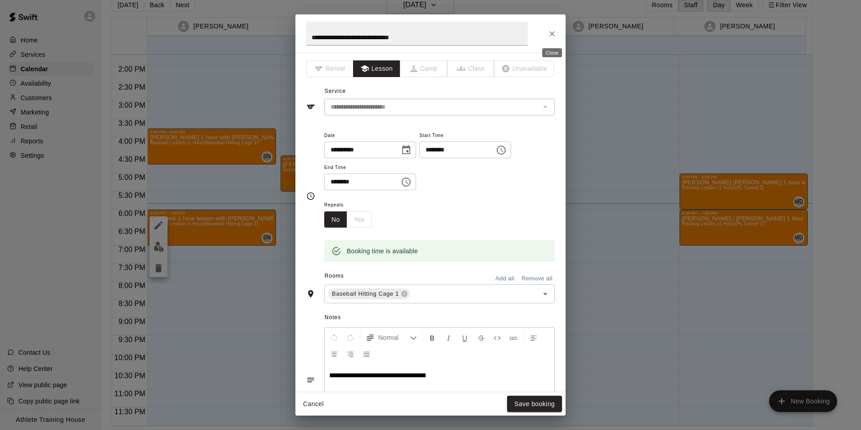
click at [558, 32] on button "Close" at bounding box center [552, 34] width 16 height 16
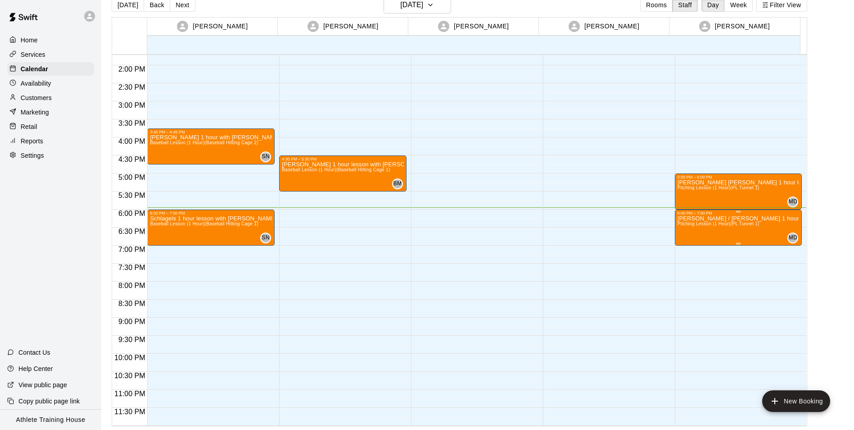
click at [743, 223] on span "Pitching Lesson (1 Hour) (PL Tunnel 1)" at bounding box center [719, 223] width 82 height 5
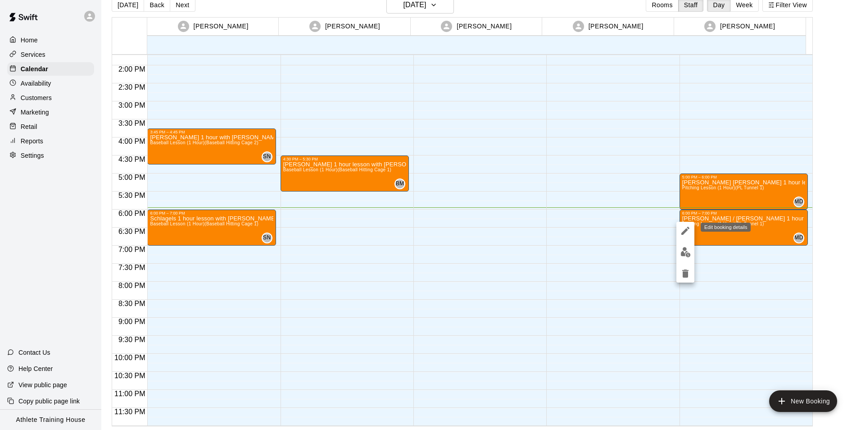
click at [684, 230] on icon "edit" at bounding box center [685, 230] width 11 height 11
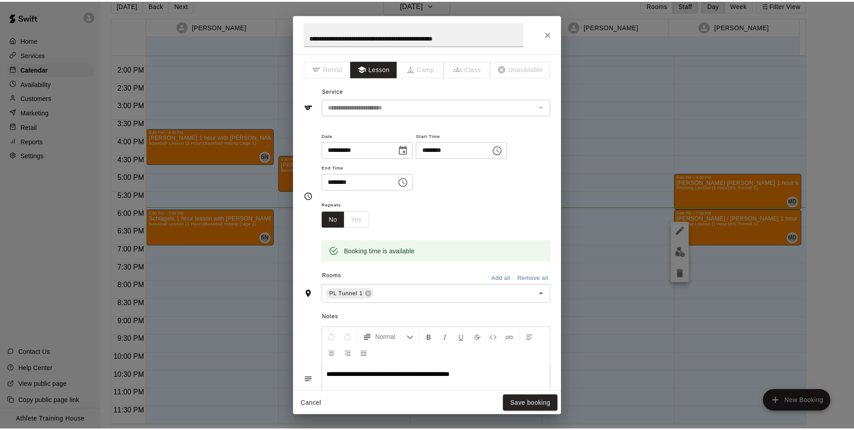
scroll to position [133, 0]
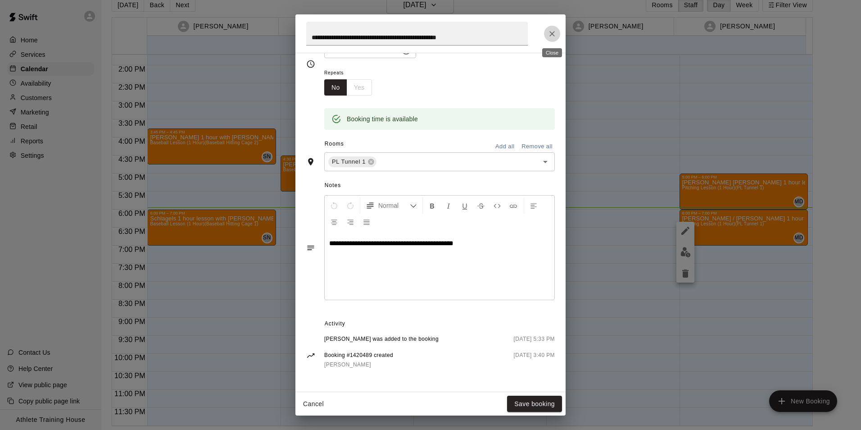
click at [555, 29] on icon "Close" at bounding box center [552, 33] width 9 height 9
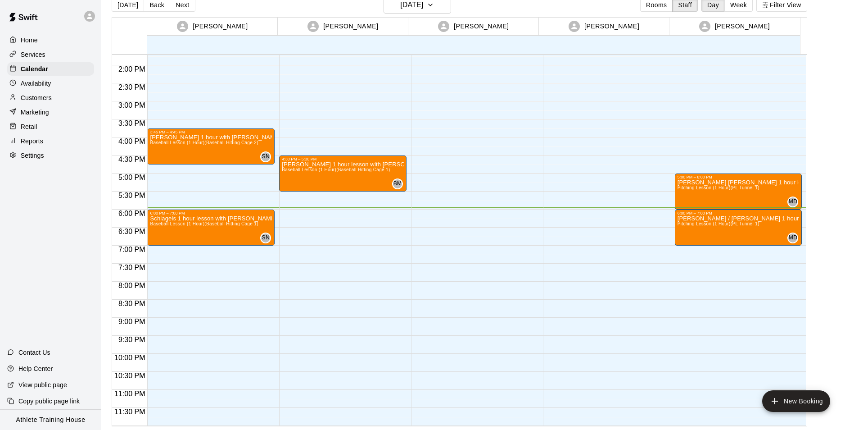
drag, startPoint x: 19, startPoint y: 129, endPoint x: 40, endPoint y: 134, distance: 21.4
click at [20, 129] on div "Retail" at bounding box center [50, 127] width 87 height 14
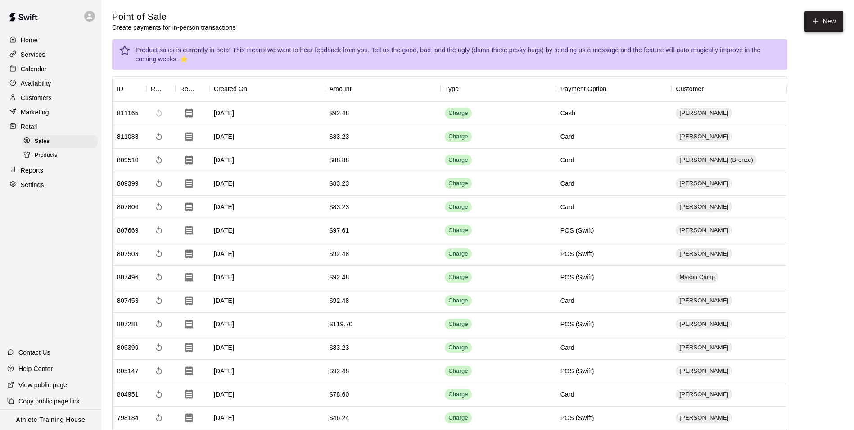
click at [809, 29] on button "New" at bounding box center [824, 21] width 39 height 21
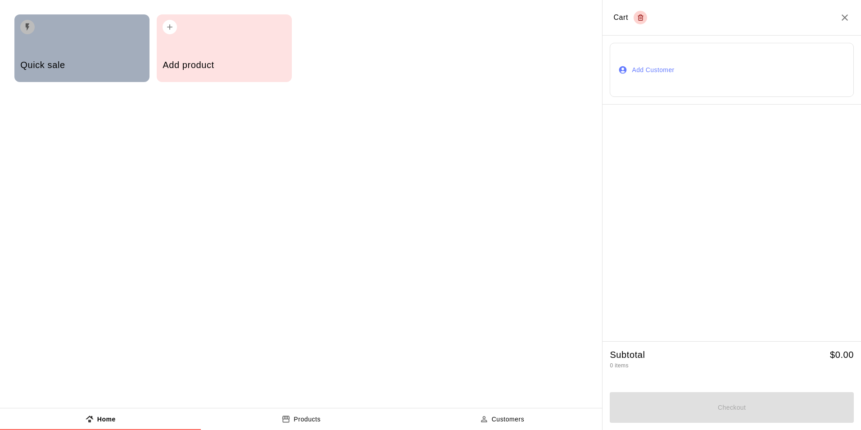
click at [71, 62] on h5 "Quick sale" at bounding box center [81, 65] width 123 height 12
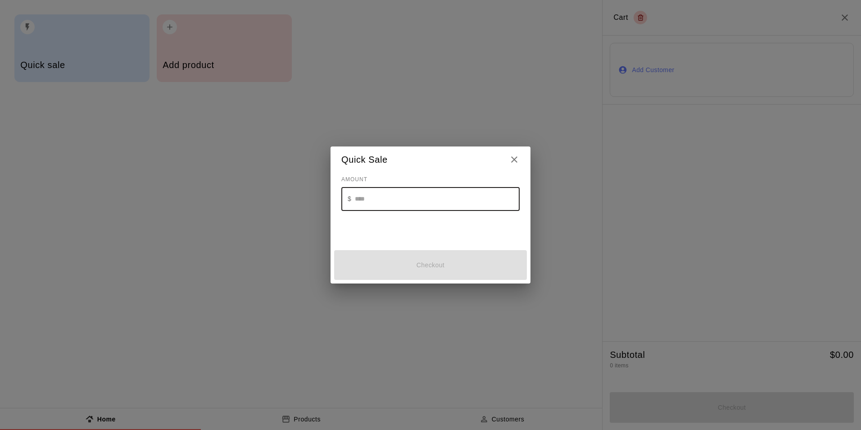
click at [364, 204] on input "text" at bounding box center [437, 199] width 165 height 24
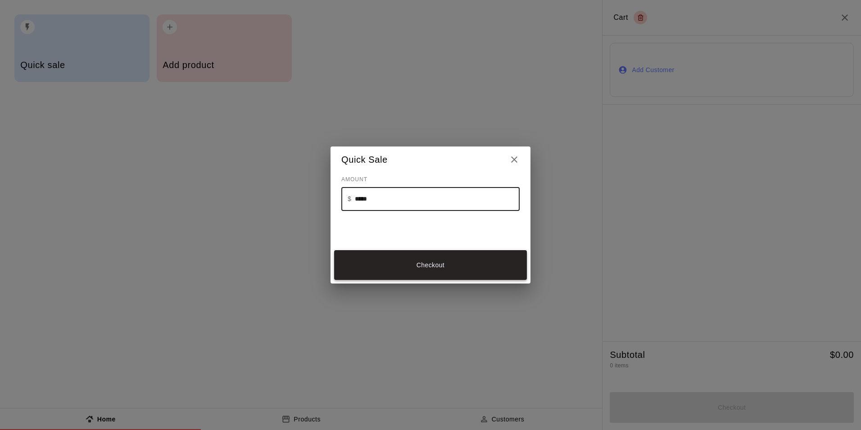
type input "*****"
click at [455, 258] on button "Checkout" at bounding box center [430, 265] width 193 height 30
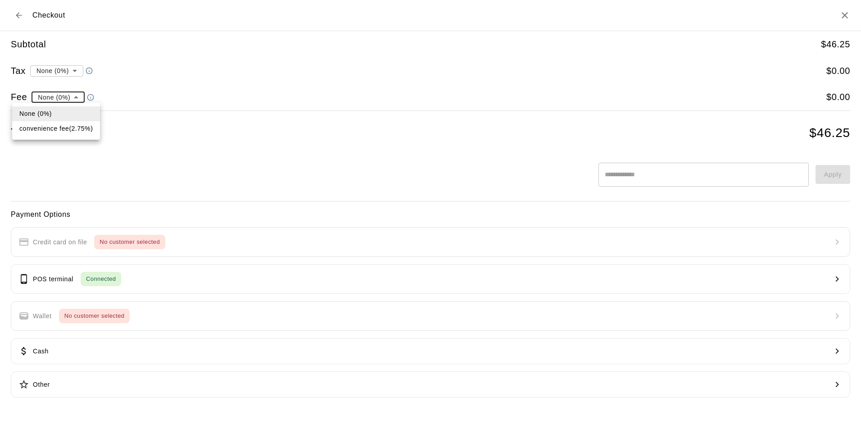
click at [77, 125] on li "convenience fee ( 2.75 % )" at bounding box center [56, 128] width 88 height 15
type input "**********"
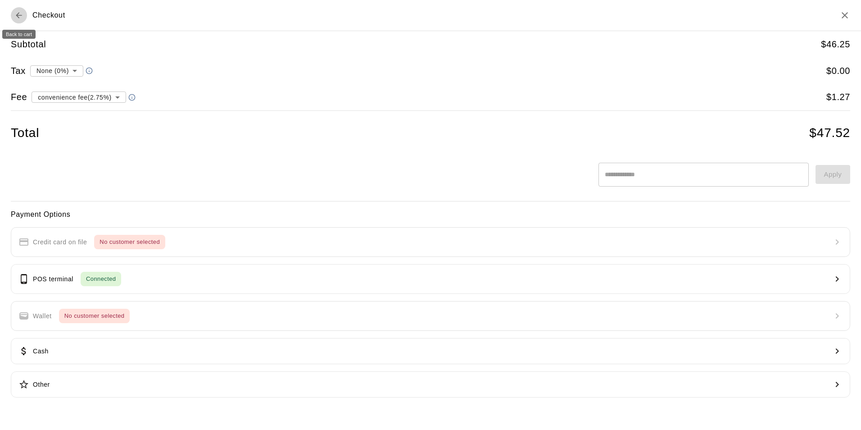
click at [18, 13] on icon "Back to cart" at bounding box center [18, 15] width 9 height 9
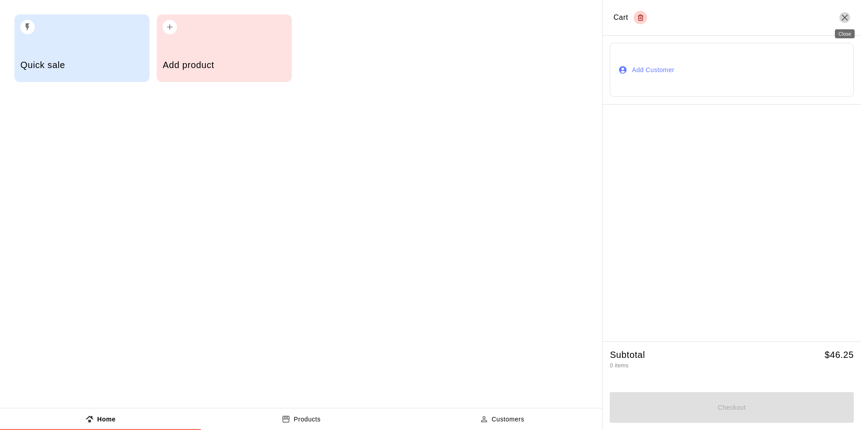
drag, startPoint x: 842, startPoint y: 14, endPoint x: 823, endPoint y: 27, distance: 23.0
click at [843, 15] on icon "Close" at bounding box center [844, 17] width 11 height 11
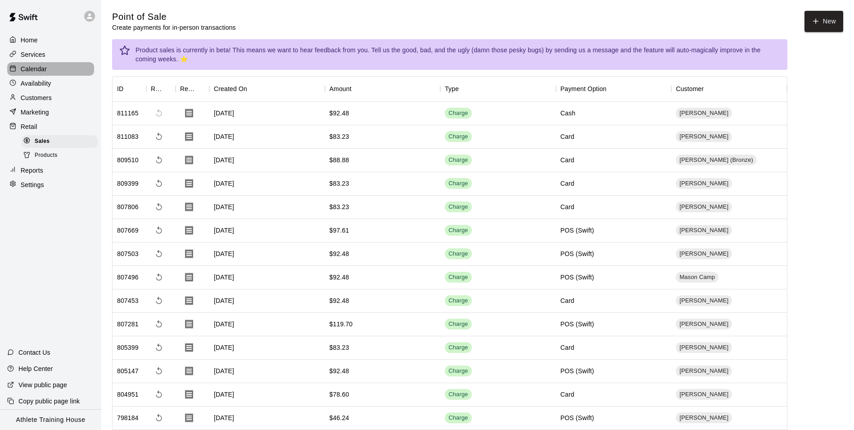
click at [49, 71] on div "Calendar" at bounding box center [50, 69] width 87 height 14
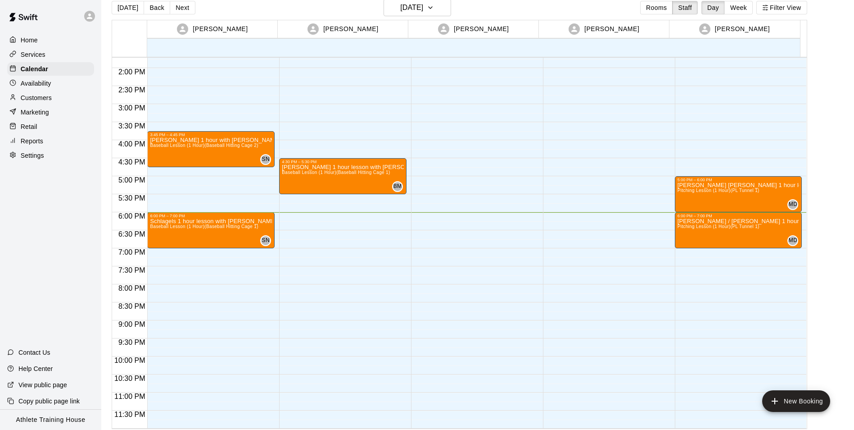
scroll to position [14, 0]
